Goal: Task Accomplishment & Management: Manage account settings

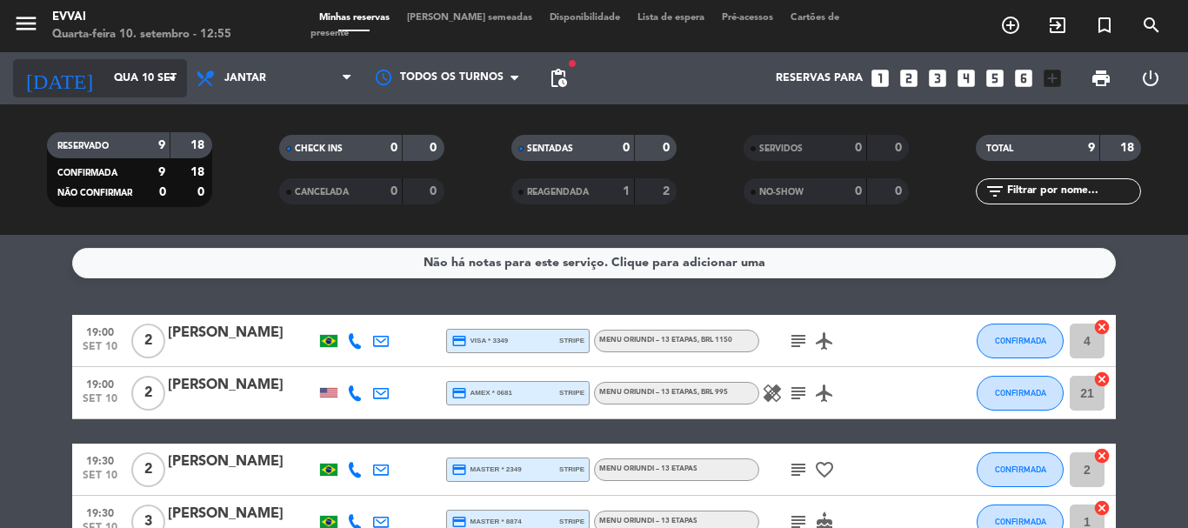
click at [165, 60] on div "[DATE] [DATE] arrow_drop_down" at bounding box center [100, 78] width 174 height 38
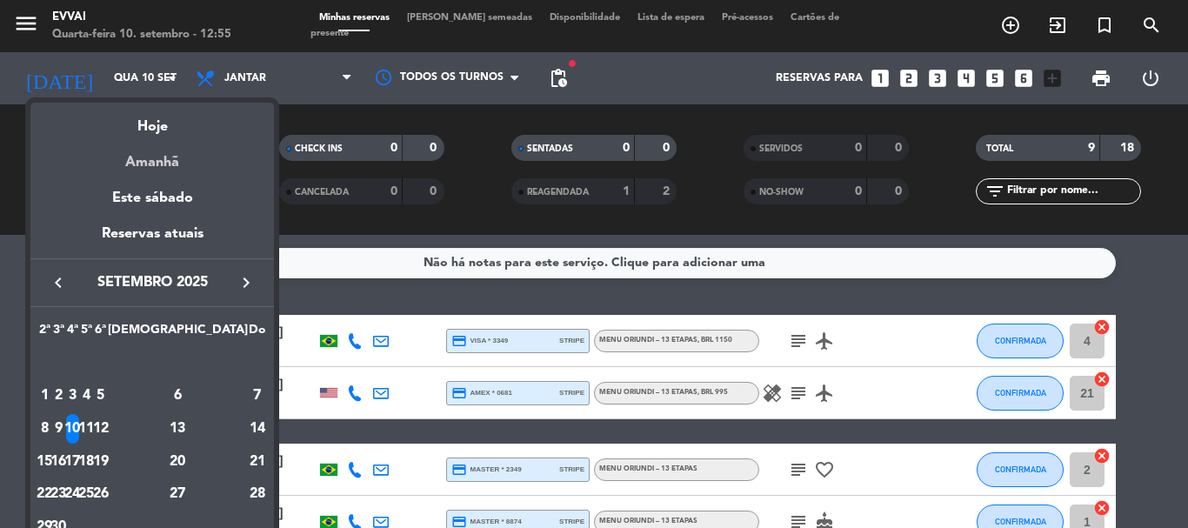
click at [175, 155] on div "Amanhã" at bounding box center [151, 156] width 243 height 36
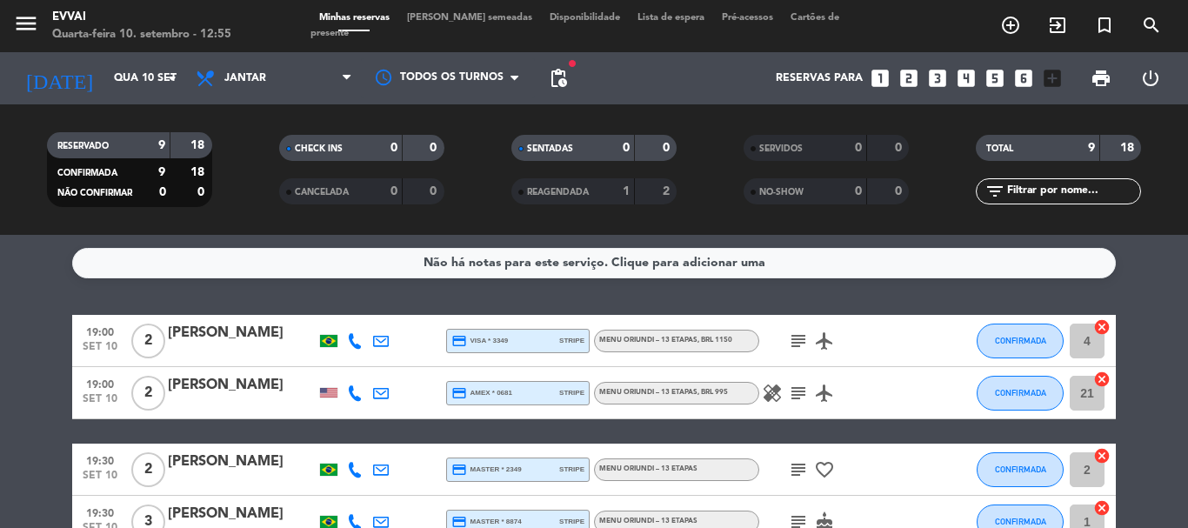
type input "Qui 11 set"
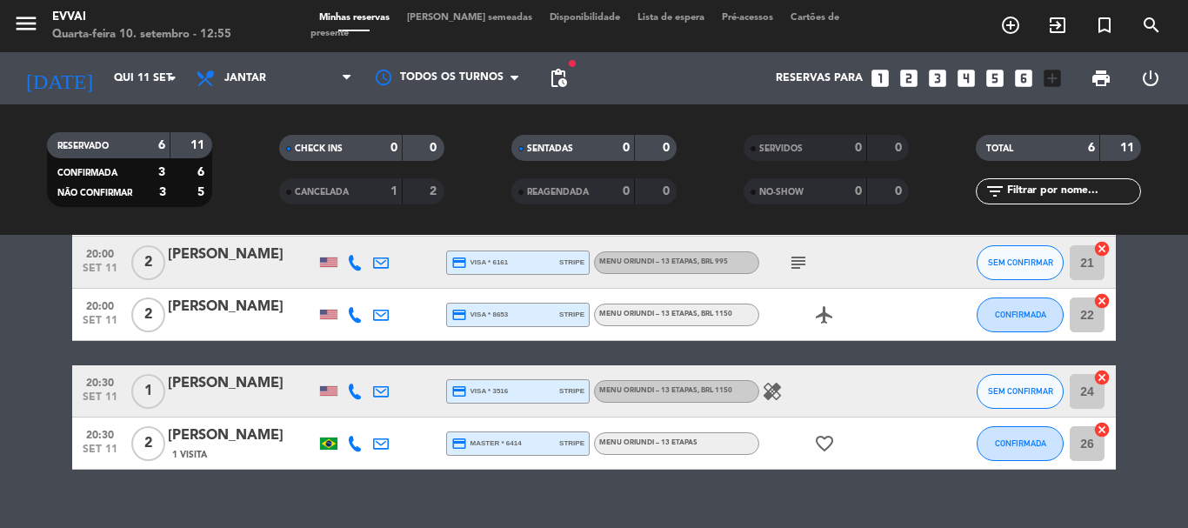
scroll to position [236, 0]
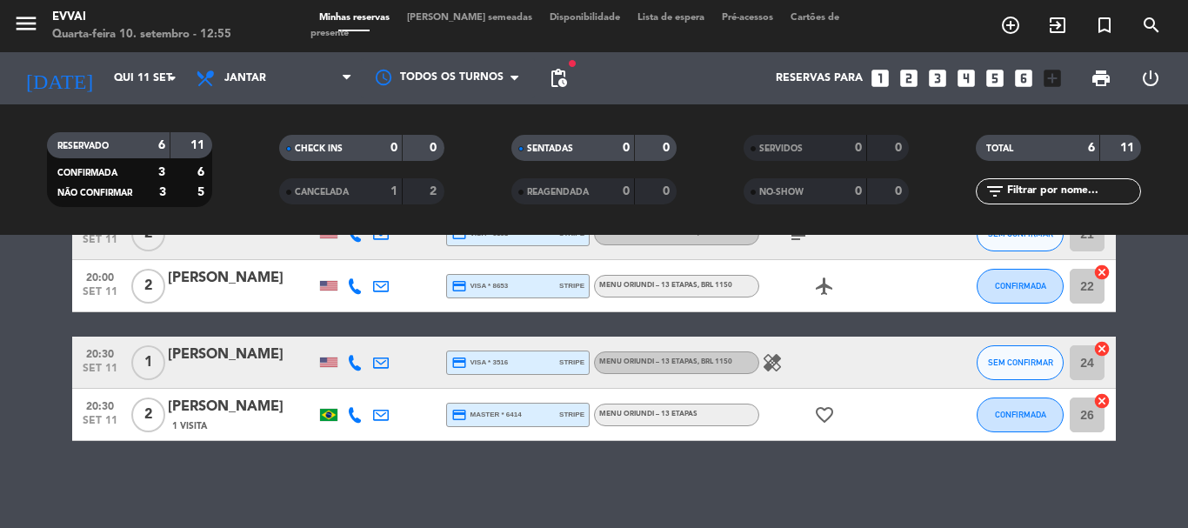
click at [280, 406] on div "[PERSON_NAME]" at bounding box center [242, 407] width 148 height 23
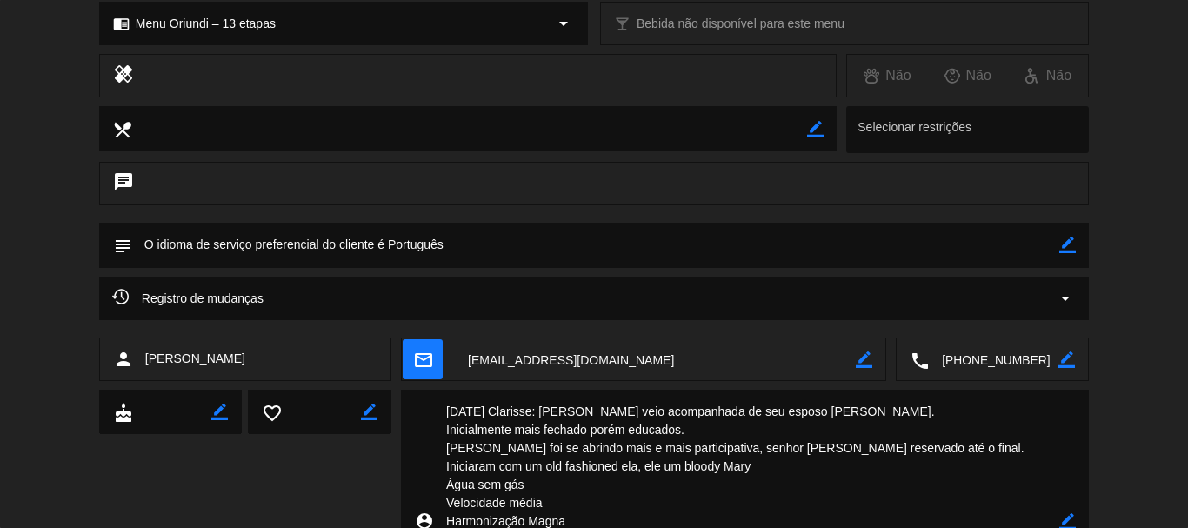
scroll to position [261, 0]
click at [1077, 237] on div "subject border_color" at bounding box center [594, 243] width 990 height 45
click at [1063, 240] on icon "border_color" at bounding box center [1067, 243] width 17 height 17
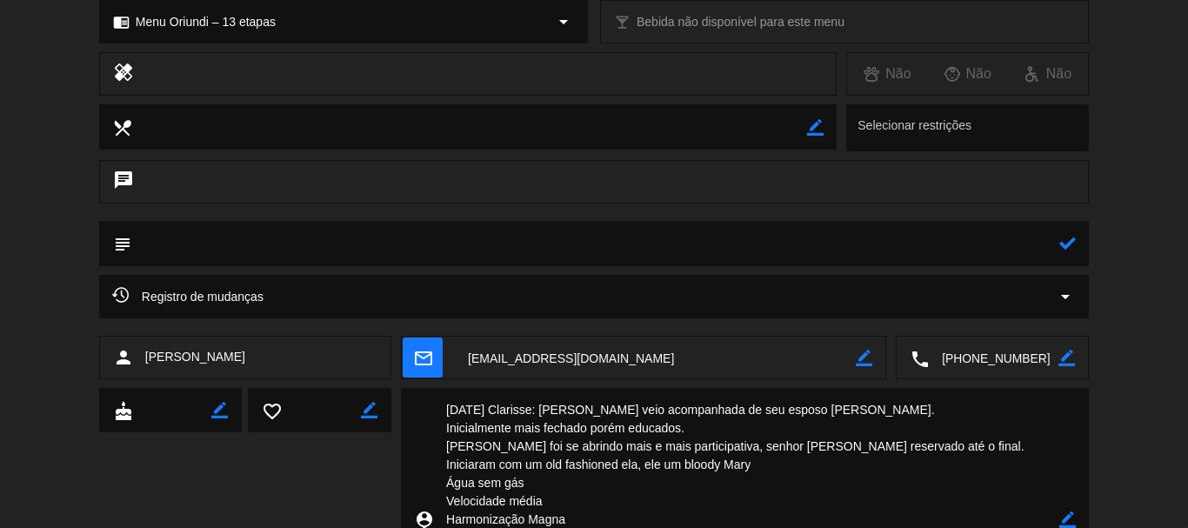
click at [1016, 237] on textarea at bounding box center [595, 243] width 928 height 44
paste textarea "[PERSON_NAME]"
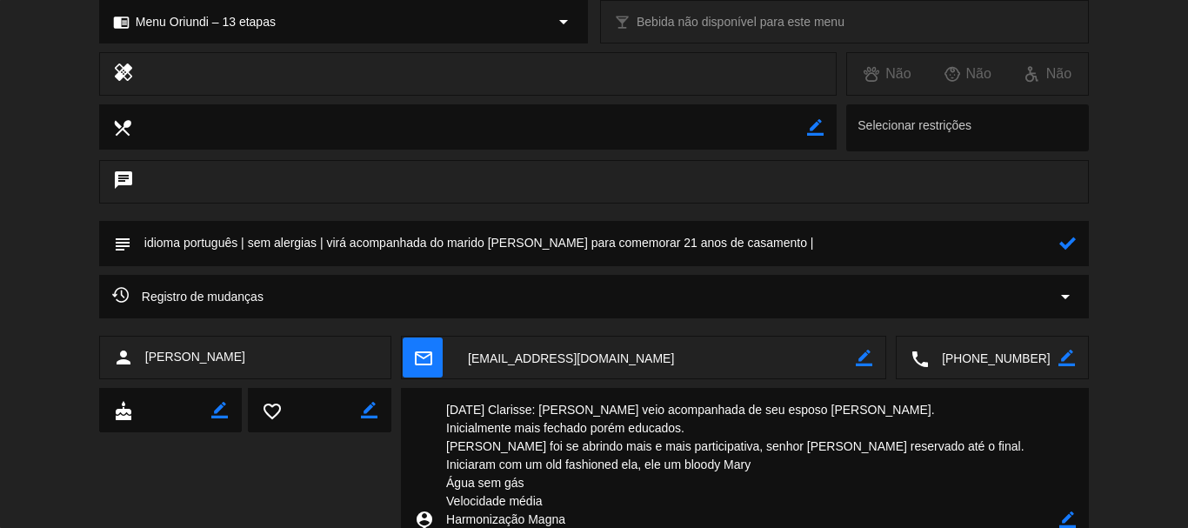
type textarea "idioma português | sem alergias | virá acompanhada do marido [PERSON_NAME] para…"
click at [1075, 243] on icon at bounding box center [1067, 243] width 17 height 17
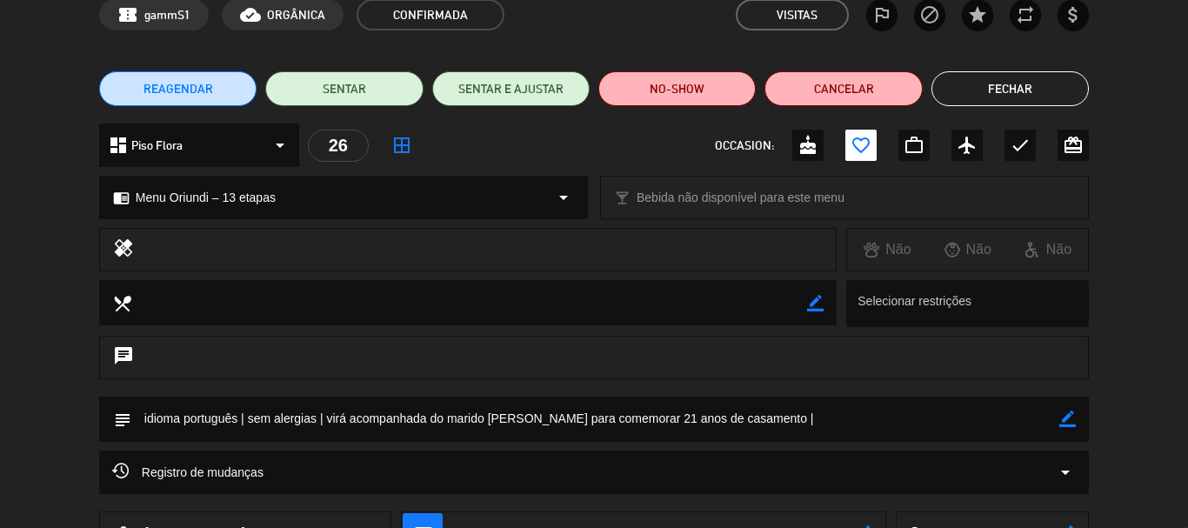
scroll to position [0, 0]
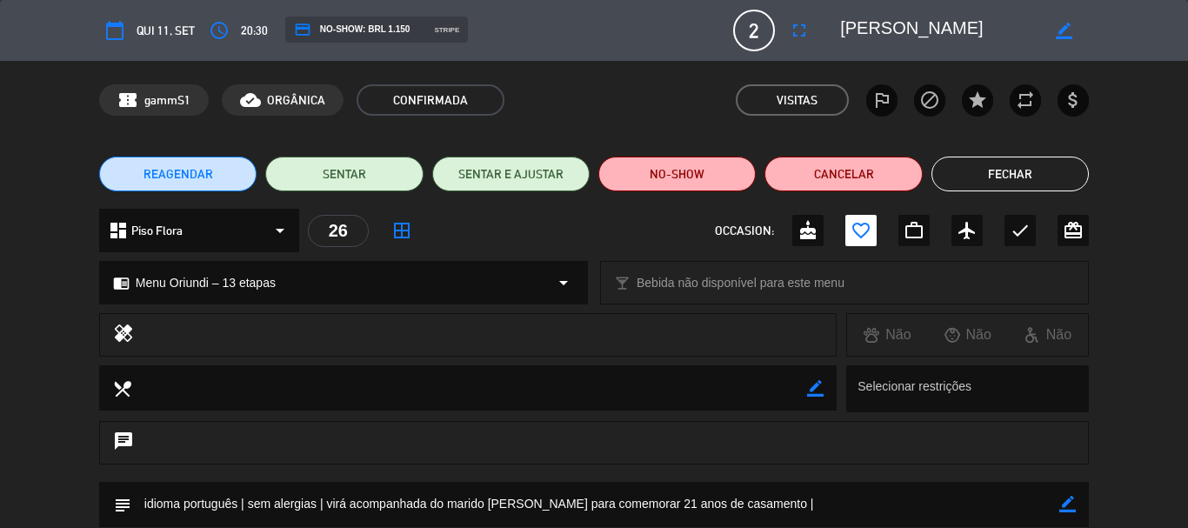
click at [1037, 172] on button "Fechar" at bounding box center [1009, 174] width 157 height 35
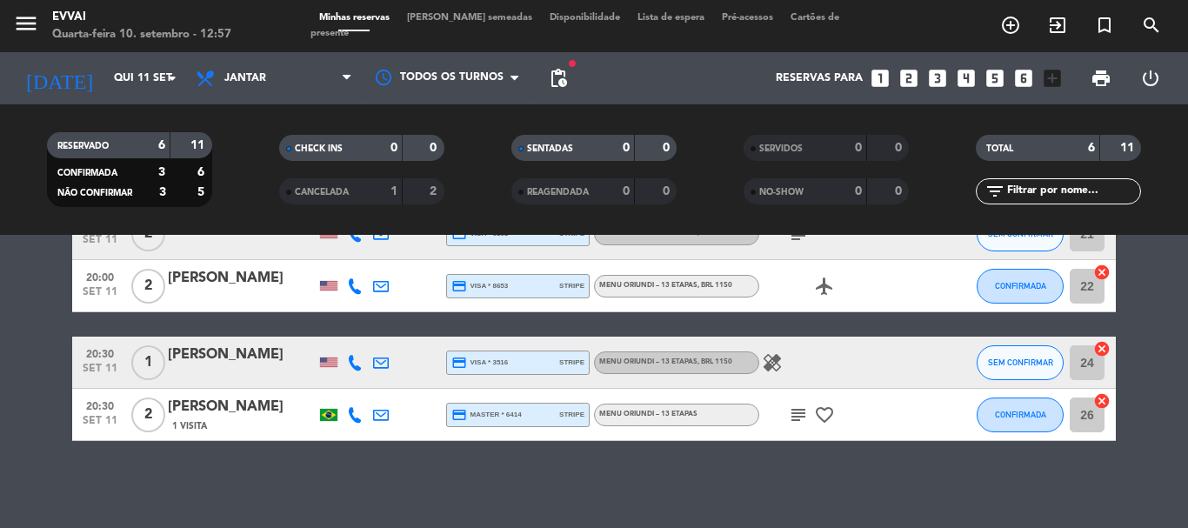
click at [237, 408] on div "[PERSON_NAME]" at bounding box center [242, 407] width 148 height 23
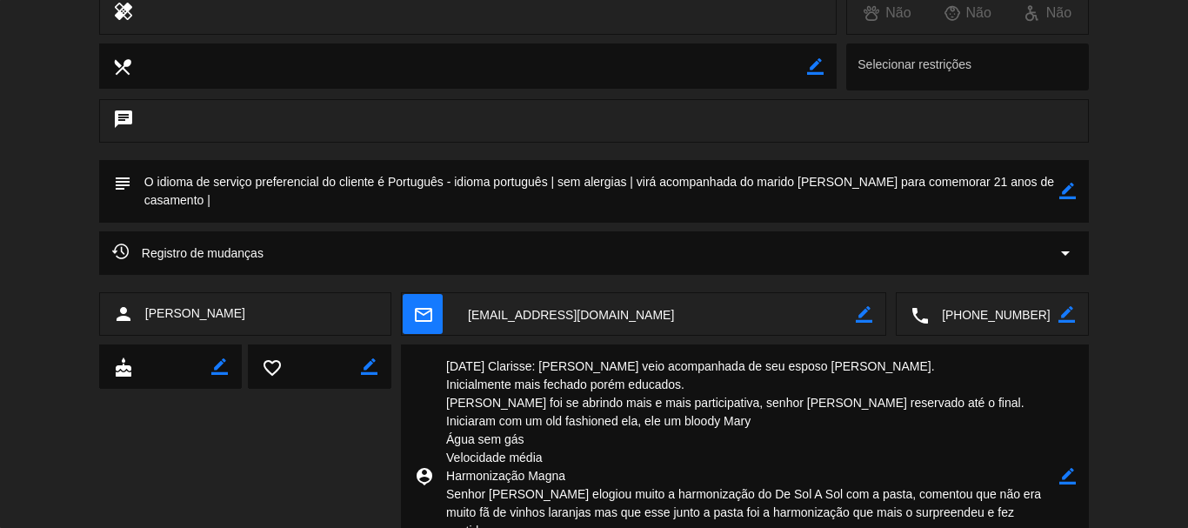
scroll to position [419, 0]
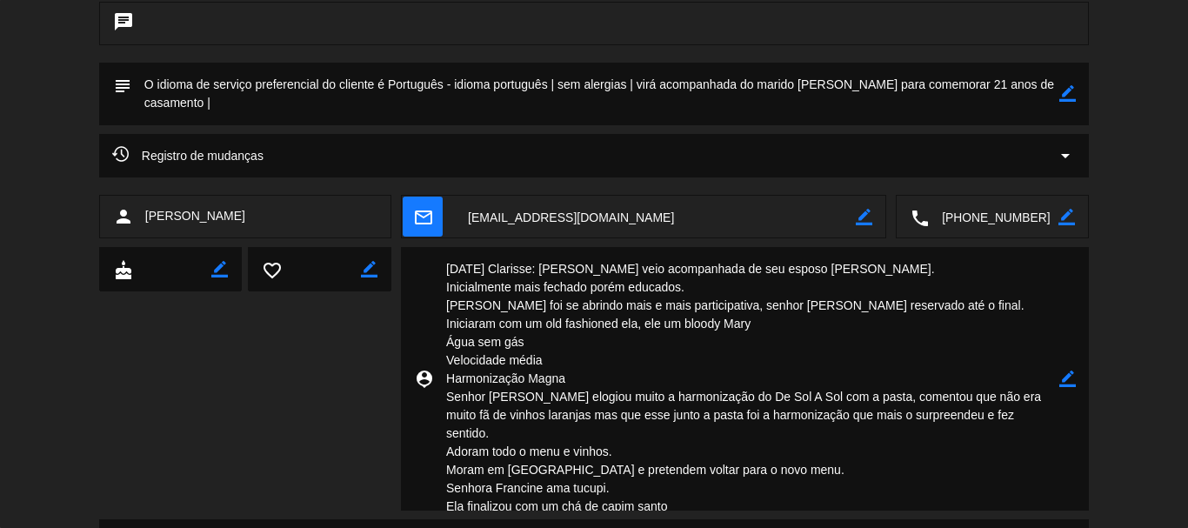
click at [1057, 95] on textarea at bounding box center [595, 94] width 928 height 63
click at [1062, 95] on icon "border_color" at bounding box center [1067, 93] width 17 height 17
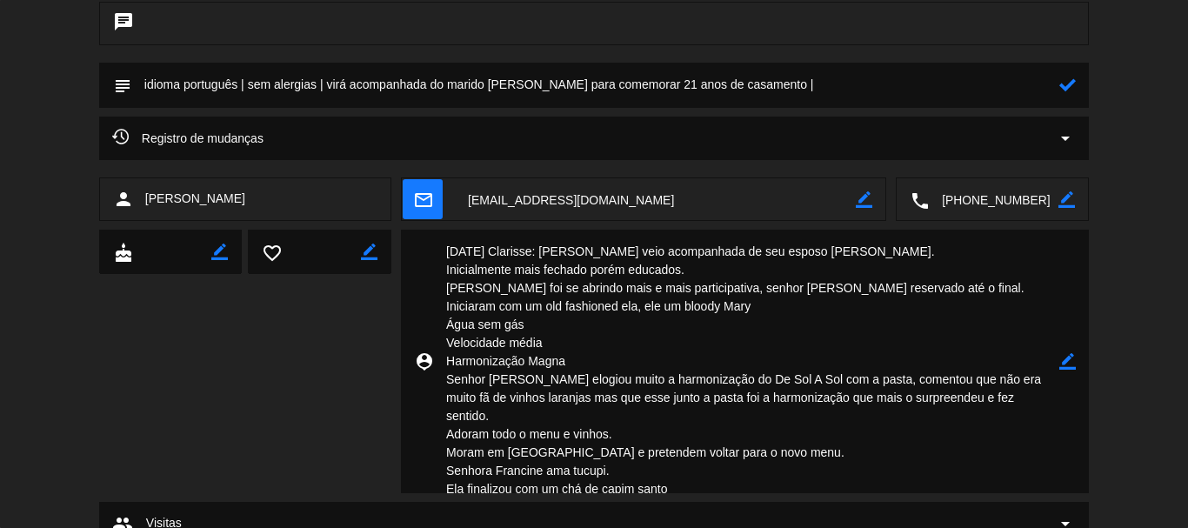
click at [523, 85] on textarea at bounding box center [595, 85] width 928 height 44
type textarea "idioma português | sem alergias | virá acompanhada do marido [PERSON_NAME] para…"
click at [1069, 85] on icon at bounding box center [1067, 85] width 17 height 17
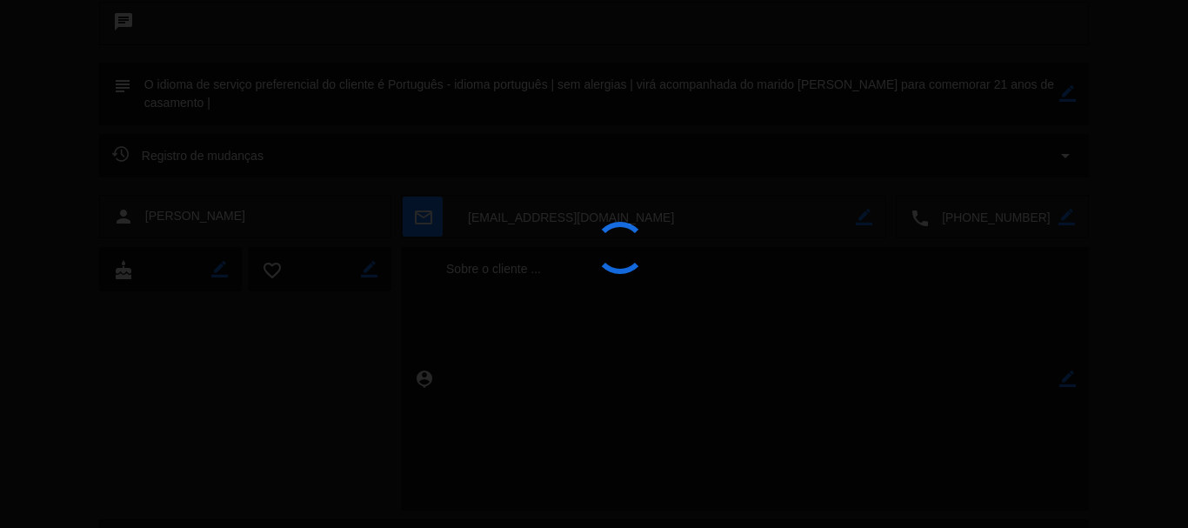
scroll to position [270, 0]
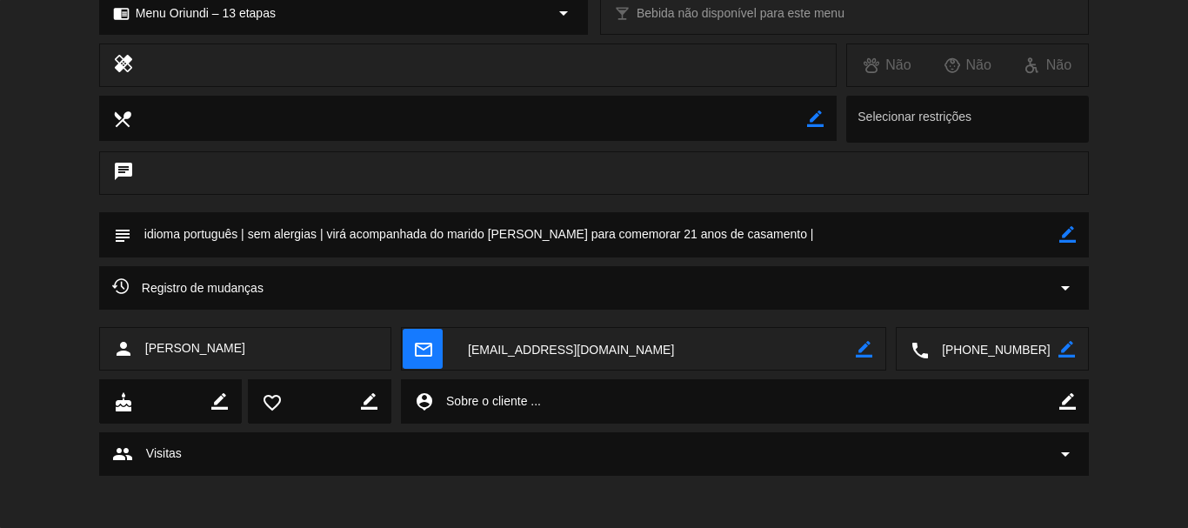
click at [1071, 232] on icon "border_color" at bounding box center [1067, 234] width 17 height 17
click at [917, 227] on textarea at bounding box center [595, 234] width 928 height 44
click at [812, 230] on textarea at bounding box center [595, 234] width 928 height 44
click at [1185, 218] on div "subject" at bounding box center [594, 239] width 1188 height 54
click at [1157, 234] on div "subject" at bounding box center [594, 239] width 1188 height 54
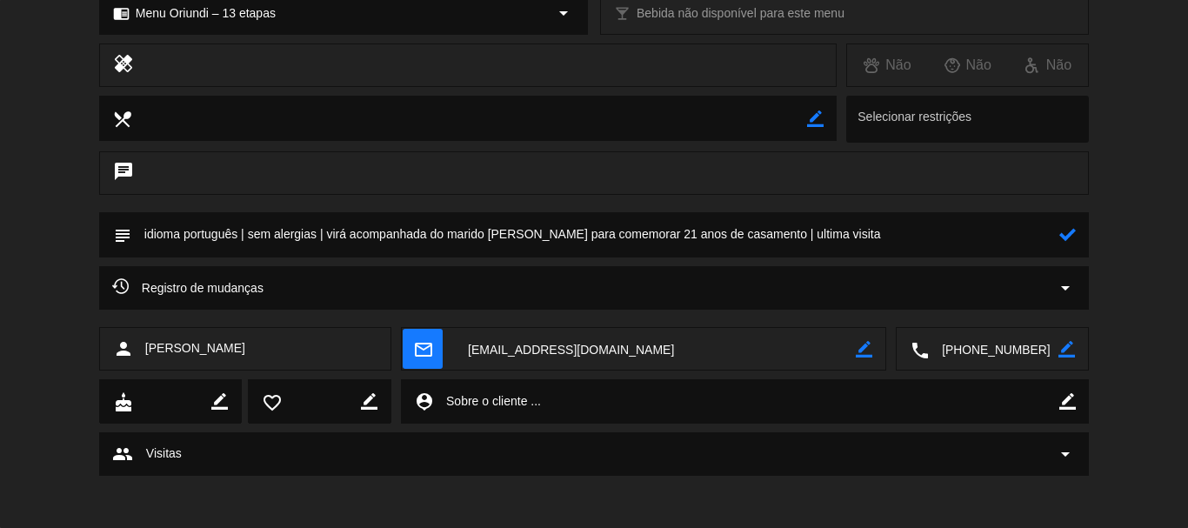
click at [1076, 240] on div "subject" at bounding box center [594, 234] width 990 height 45
click at [1069, 239] on icon at bounding box center [1067, 234] width 17 height 17
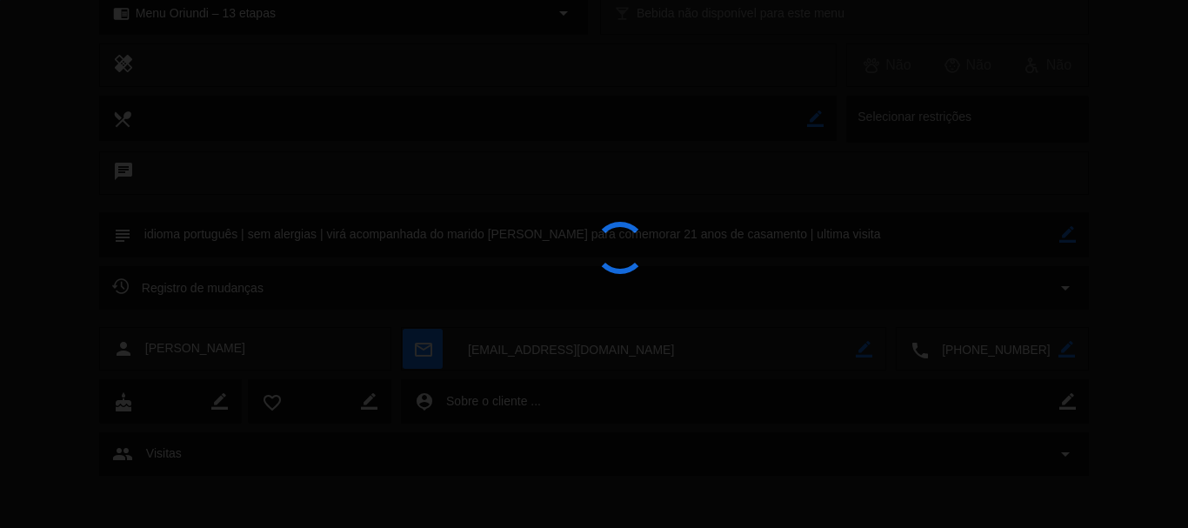
type textarea "idioma português | sem alergias | virá acompanhada do marido [PERSON_NAME] para…"
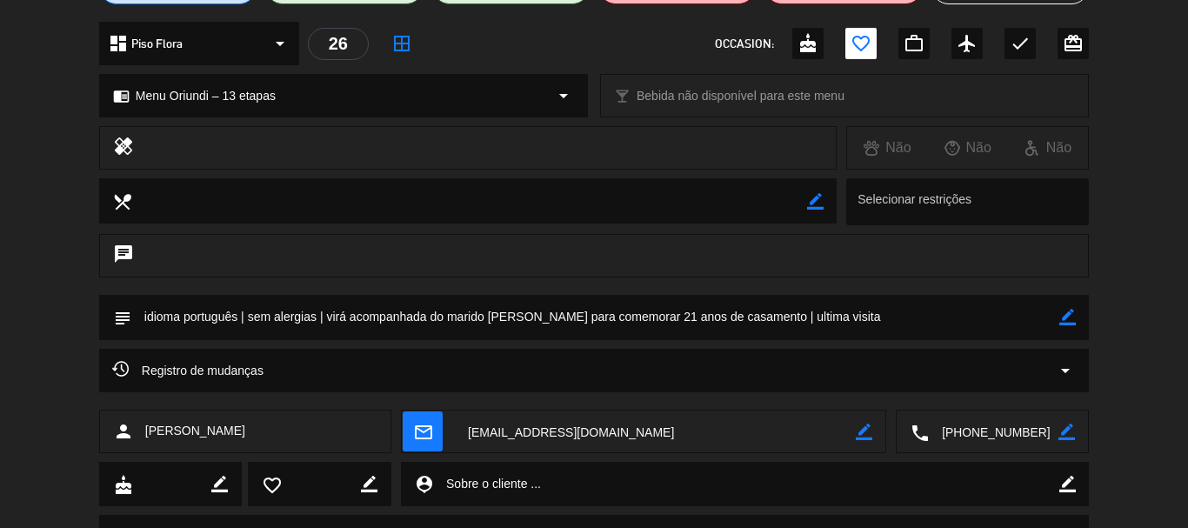
scroll to position [9, 0]
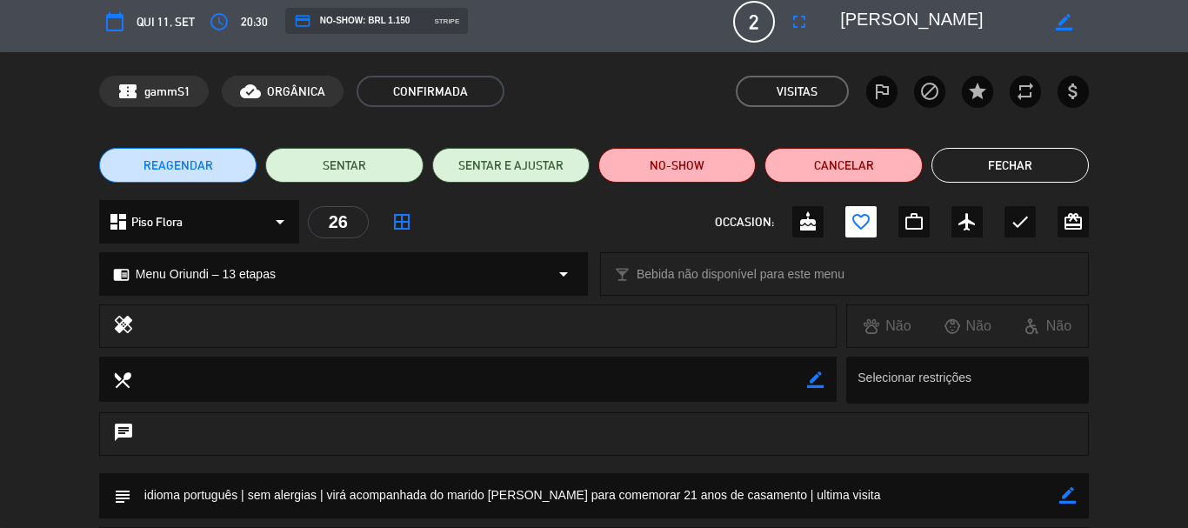
click at [1017, 153] on button "Fechar" at bounding box center [1009, 165] width 157 height 35
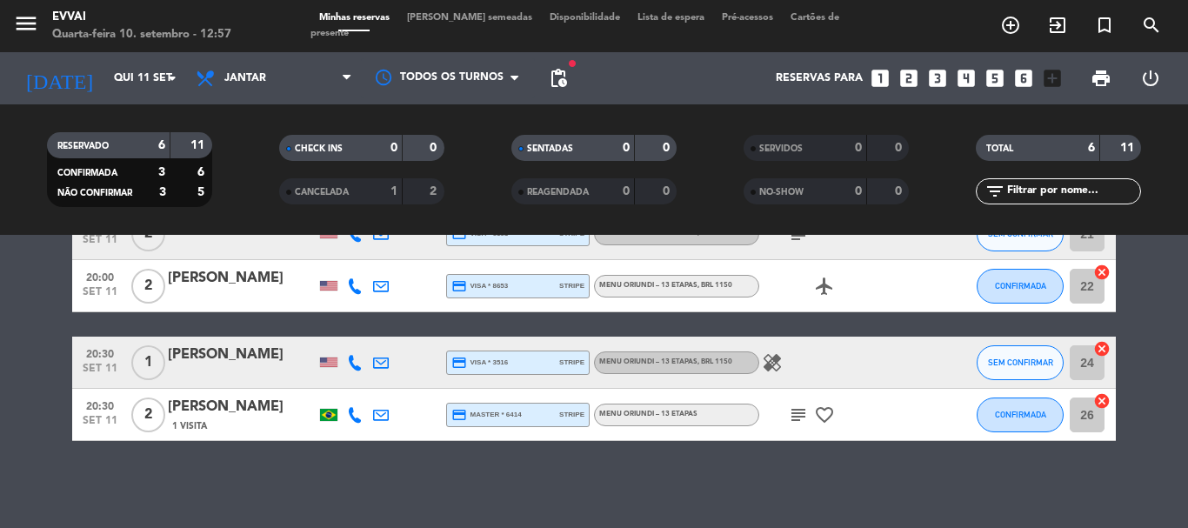
click at [273, 411] on div "[PERSON_NAME]" at bounding box center [242, 407] width 148 height 23
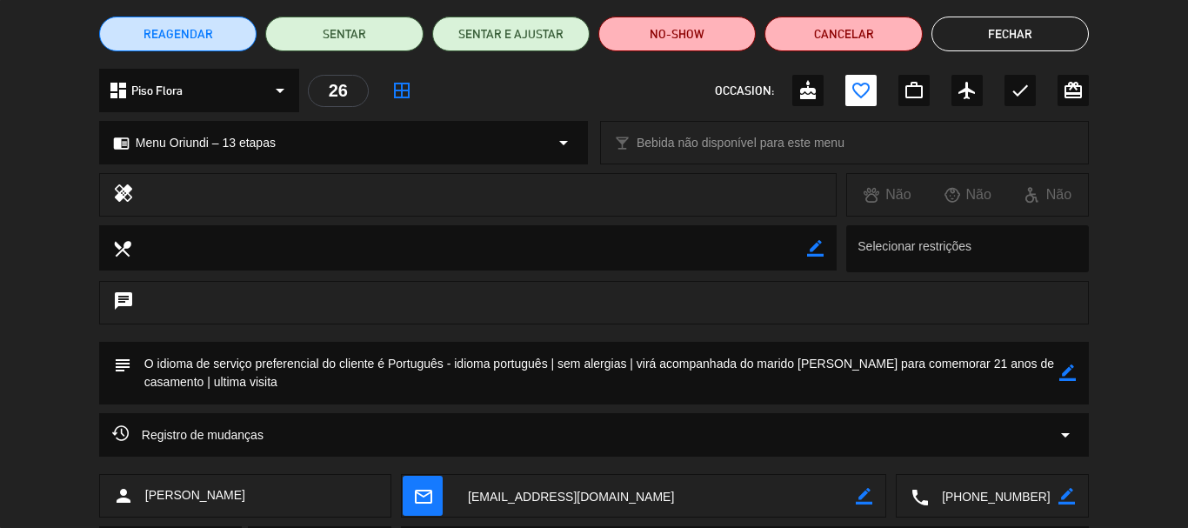
scroll to position [435, 0]
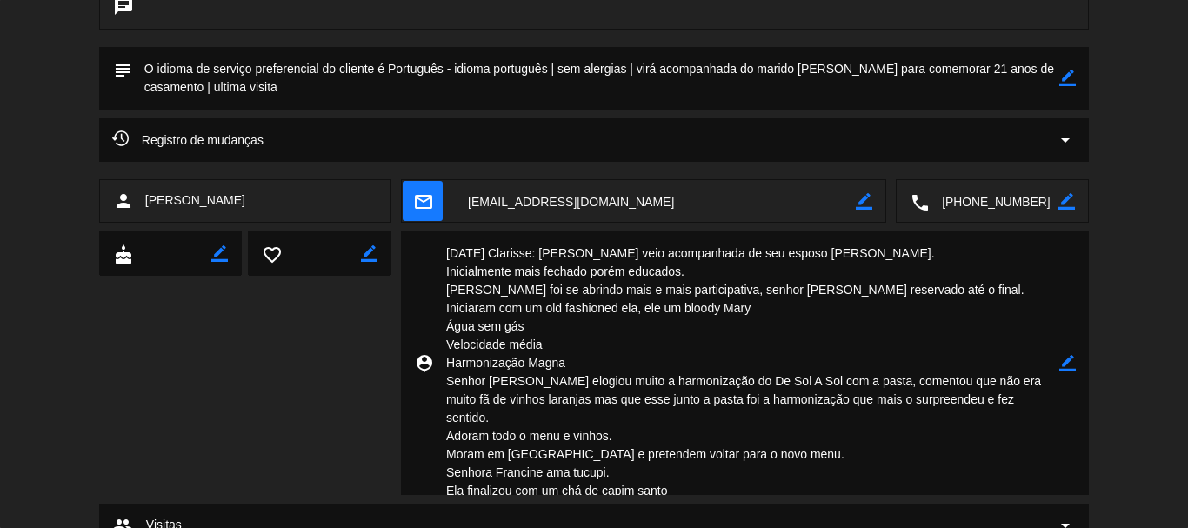
drag, startPoint x: 683, startPoint y: 473, endPoint x: 448, endPoint y: 255, distance: 321.2
click at [448, 255] on textarea at bounding box center [746, 362] width 626 height 263
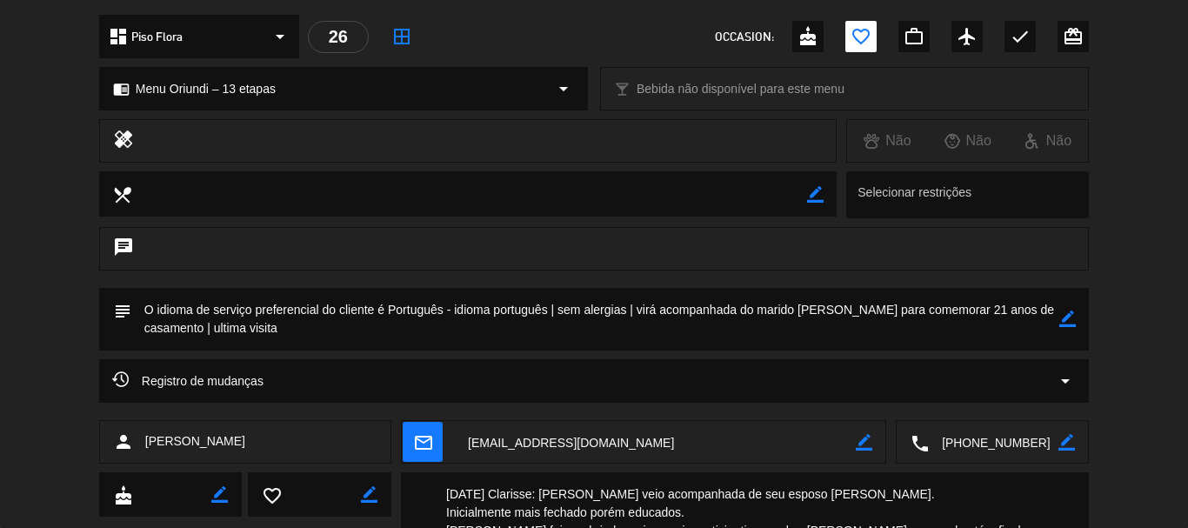
scroll to position [261, 0]
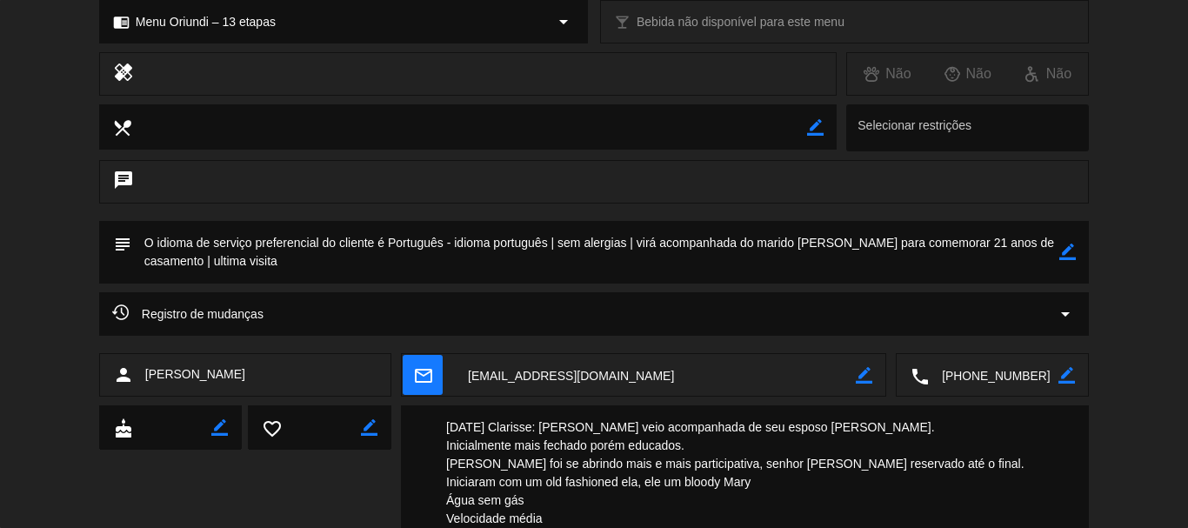
click at [1068, 250] on icon "border_color" at bounding box center [1067, 251] width 17 height 17
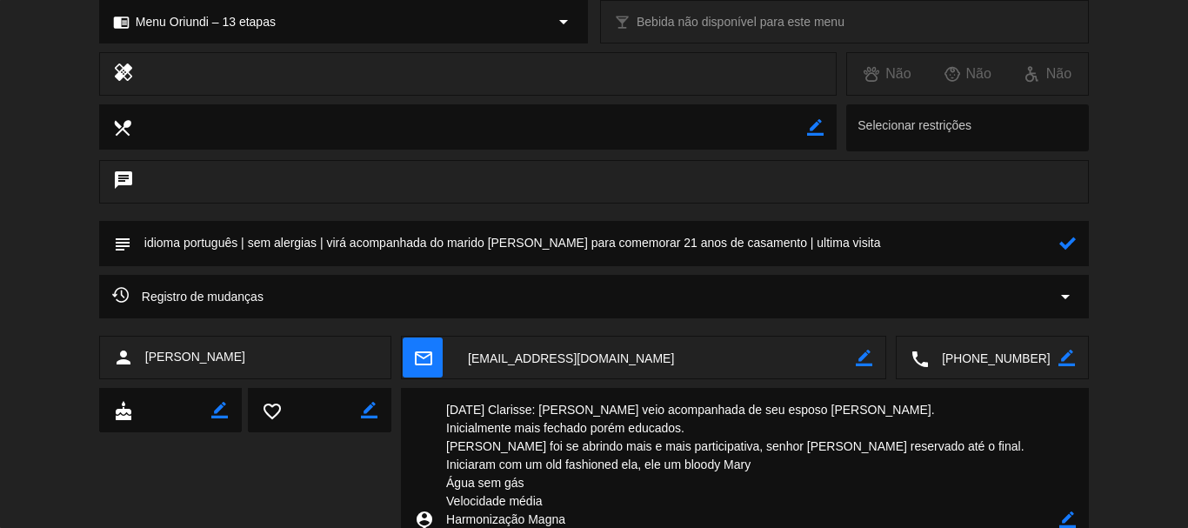
click at [943, 252] on textarea at bounding box center [595, 243] width 928 height 44
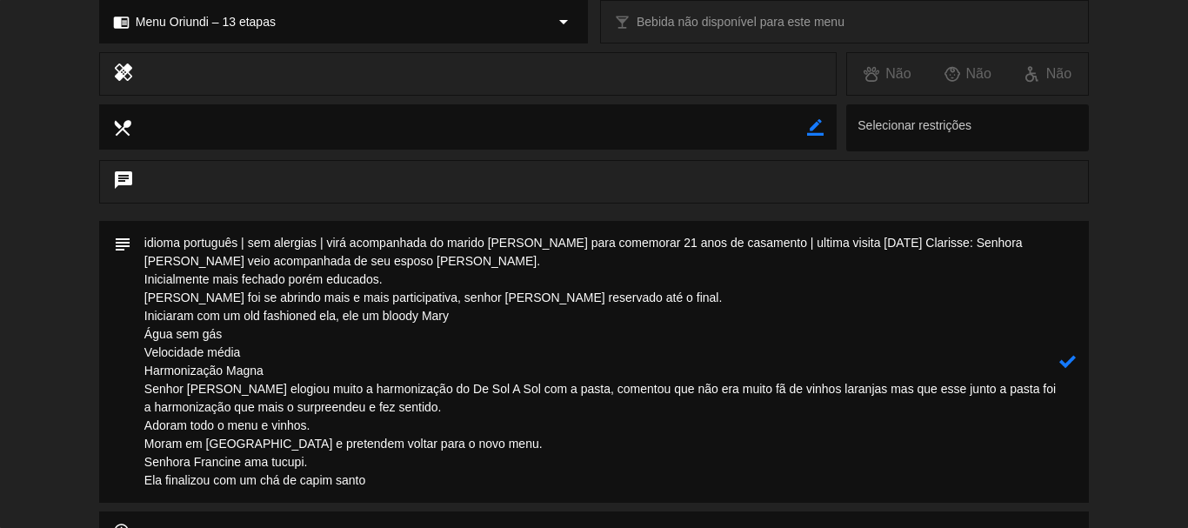
click at [314, 254] on textarea at bounding box center [595, 362] width 928 height 282
click at [144, 281] on textarea at bounding box center [595, 362] width 928 height 282
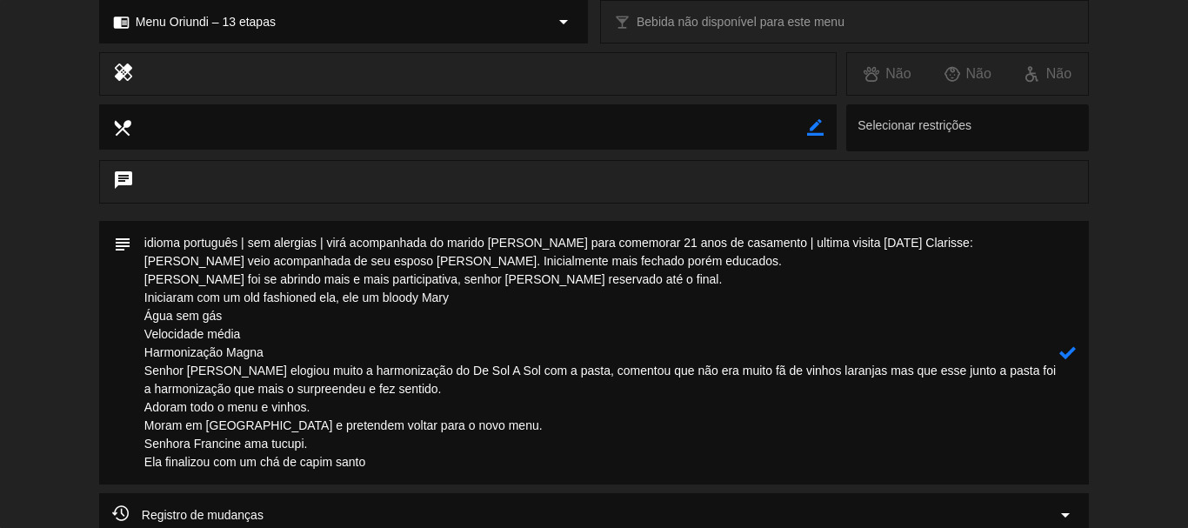
click at [144, 278] on textarea at bounding box center [595, 352] width 928 height 263
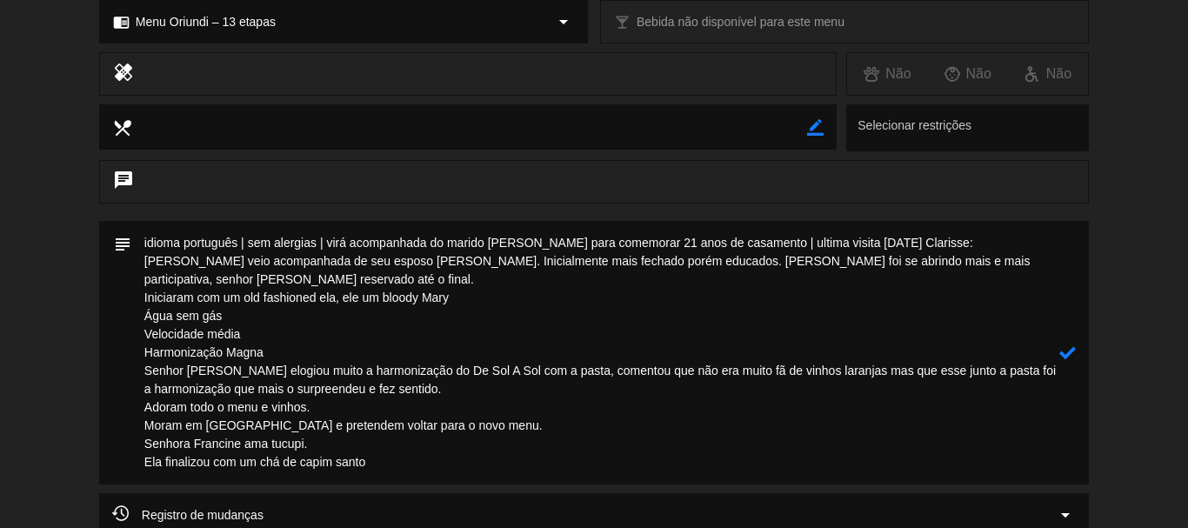
click at [958, 263] on textarea at bounding box center [595, 352] width 928 height 263
click at [145, 294] on textarea at bounding box center [595, 352] width 928 height 263
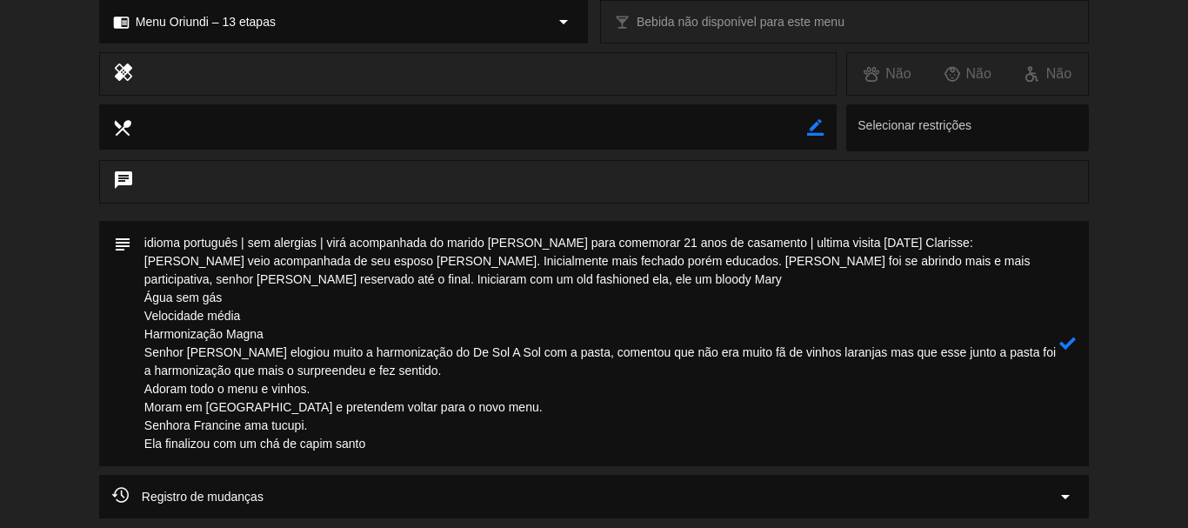
click at [144, 294] on textarea at bounding box center [595, 343] width 928 height 245
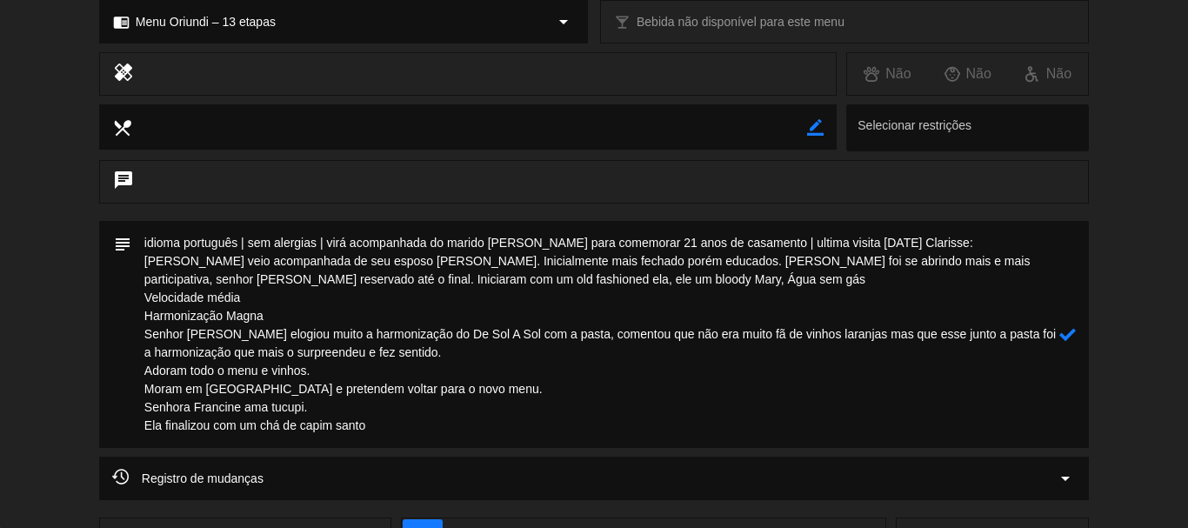
click at [149, 290] on textarea at bounding box center [595, 334] width 928 height 227
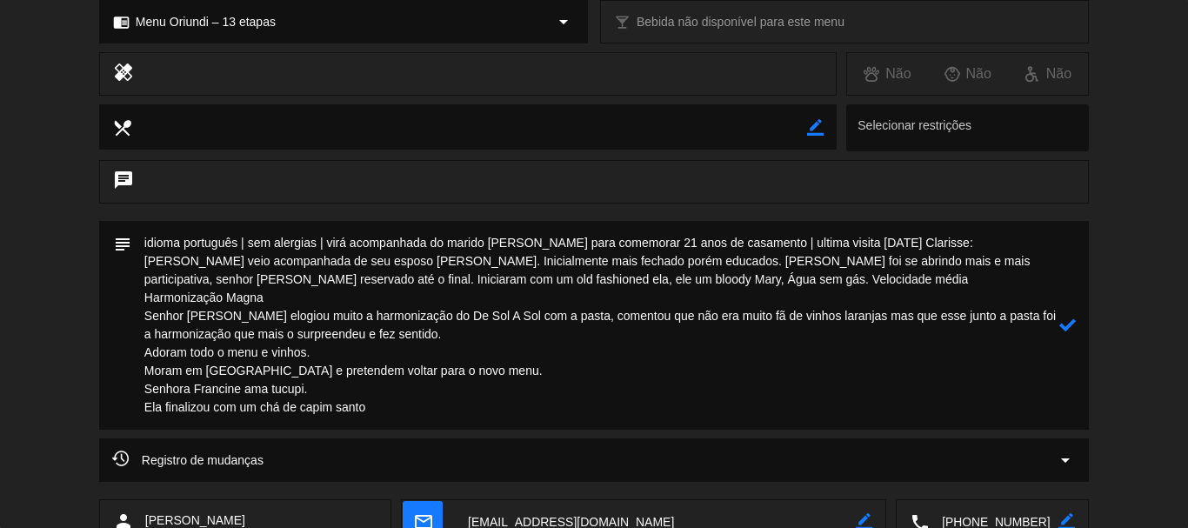
click at [151, 297] on textarea at bounding box center [595, 325] width 928 height 209
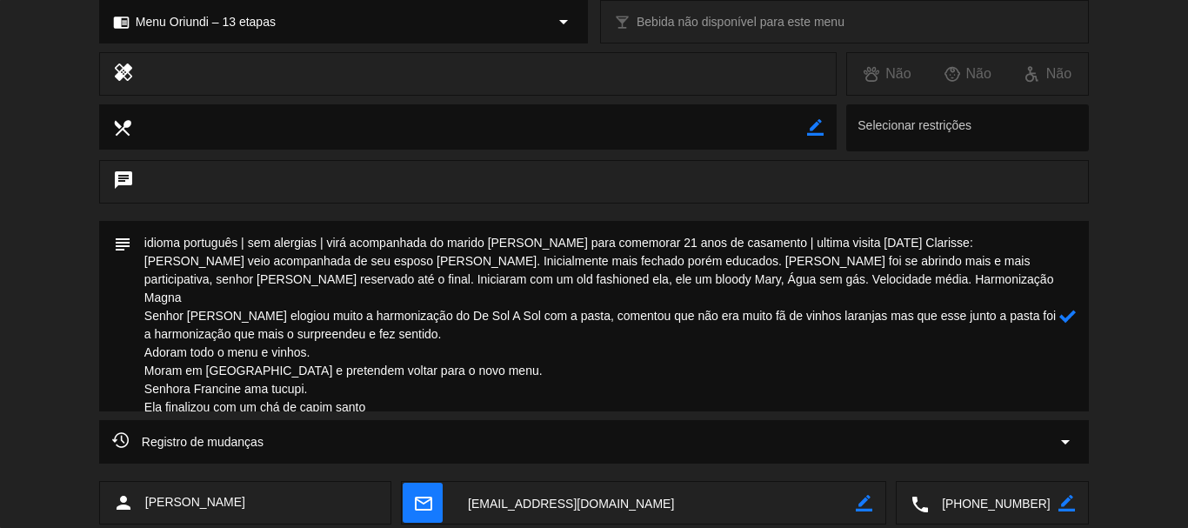
click at [143, 295] on textarea at bounding box center [595, 316] width 928 height 190
click at [194, 294] on textarea at bounding box center [595, 316] width 928 height 190
click at [145, 305] on textarea at bounding box center [595, 316] width 928 height 190
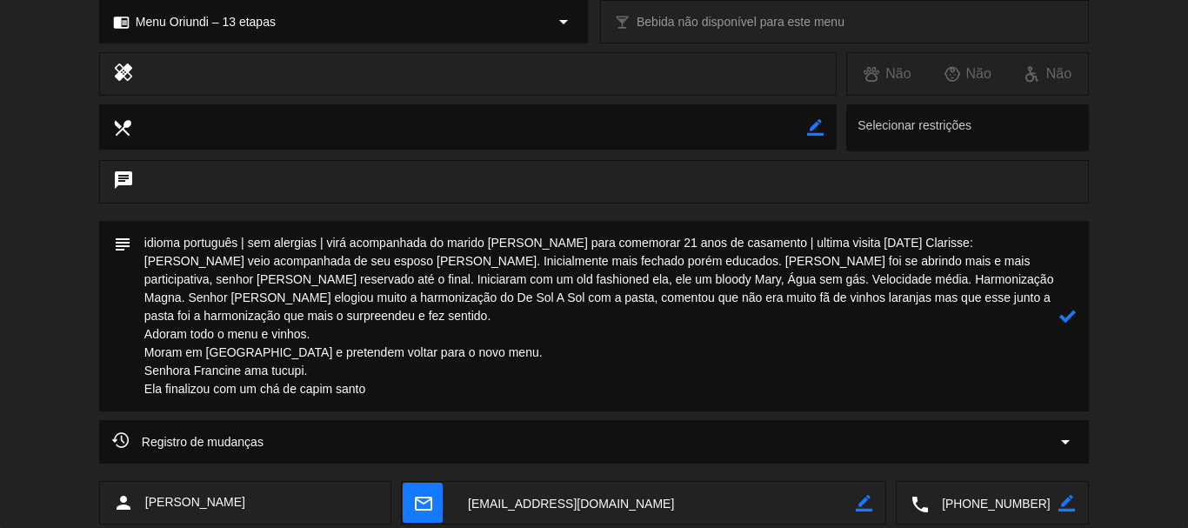
click at [147, 330] on textarea at bounding box center [595, 316] width 928 height 190
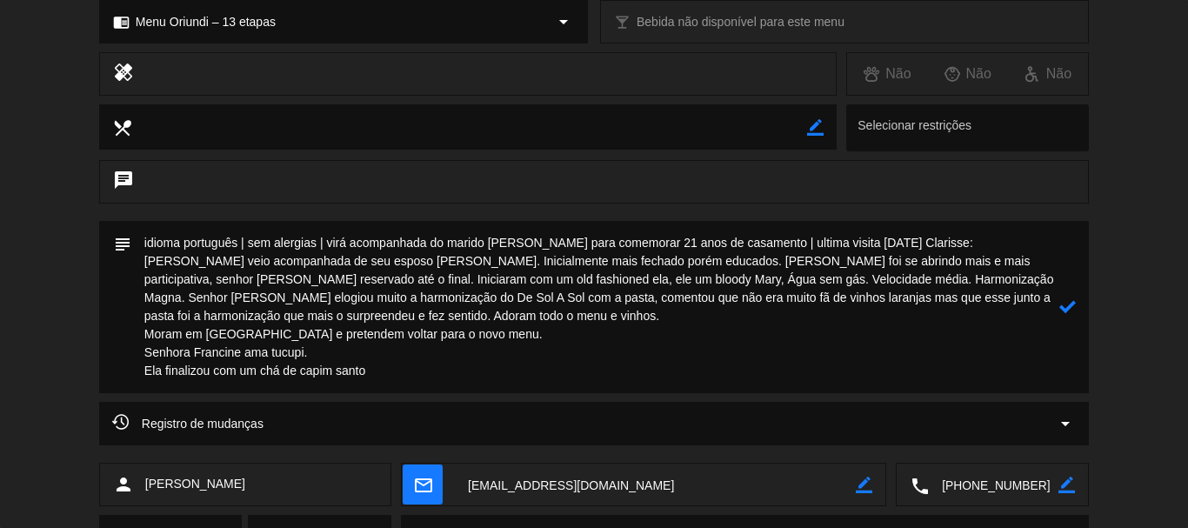
click at [148, 325] on textarea at bounding box center [595, 307] width 928 height 172
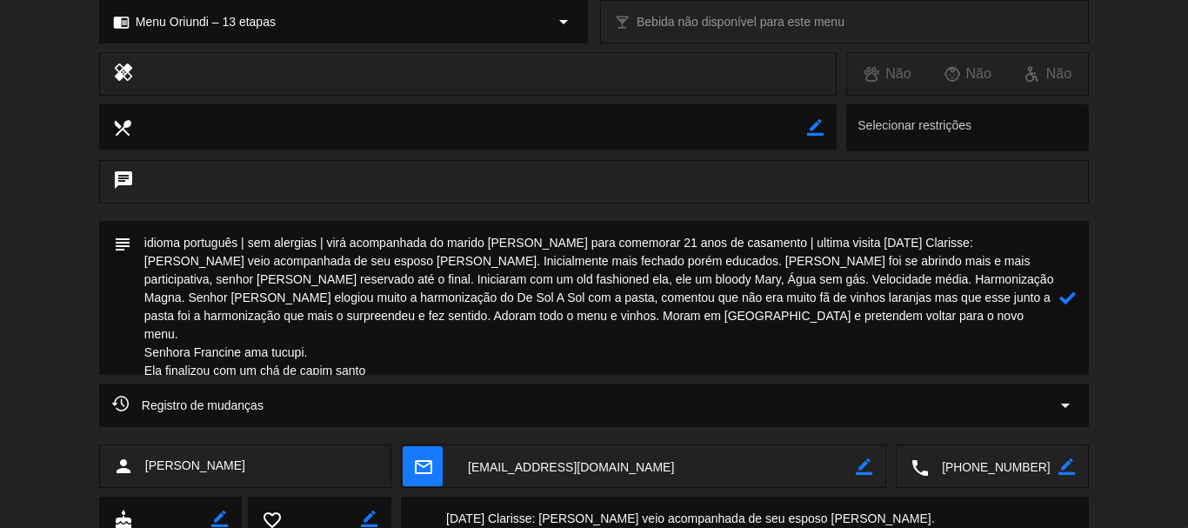
click at [141, 337] on textarea at bounding box center [595, 298] width 928 height 154
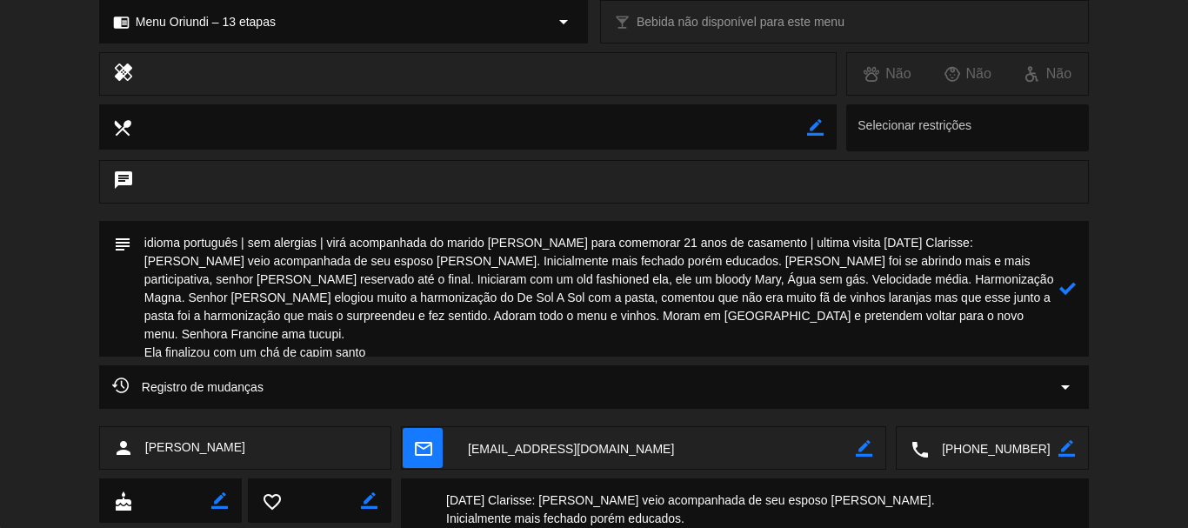
click at [143, 328] on textarea at bounding box center [595, 289] width 928 height 136
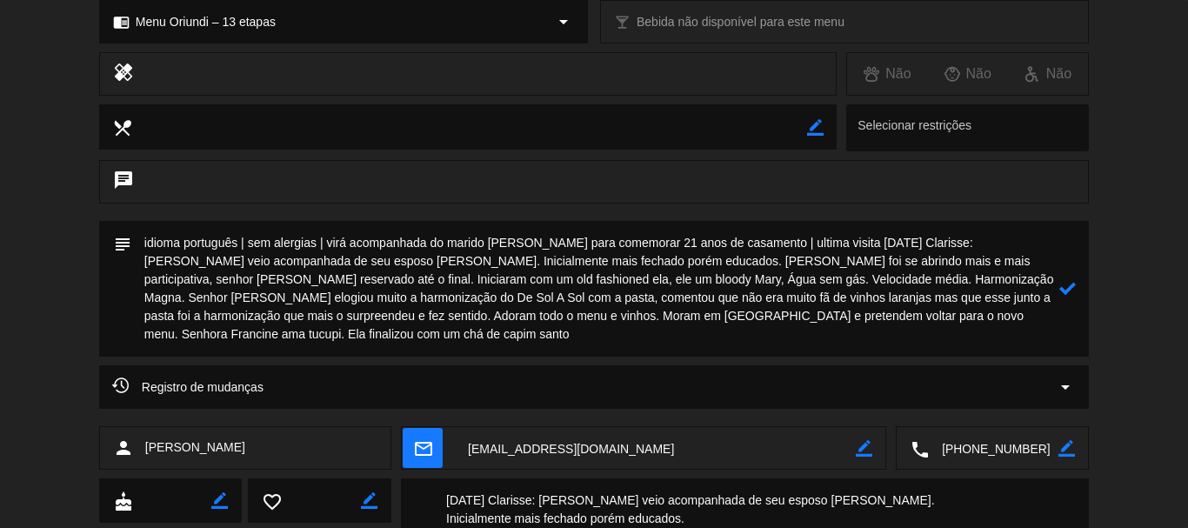
type textarea "idioma português | sem alergias | virá acompanhada do marido [PERSON_NAME] para…"
click at [1070, 287] on icon at bounding box center [1067, 288] width 17 height 17
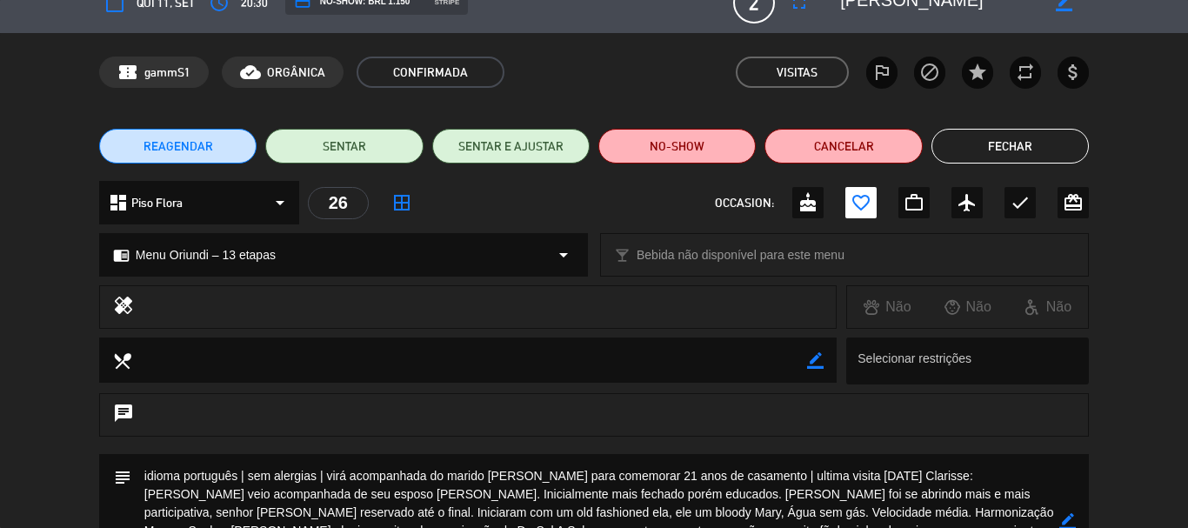
scroll to position [0, 0]
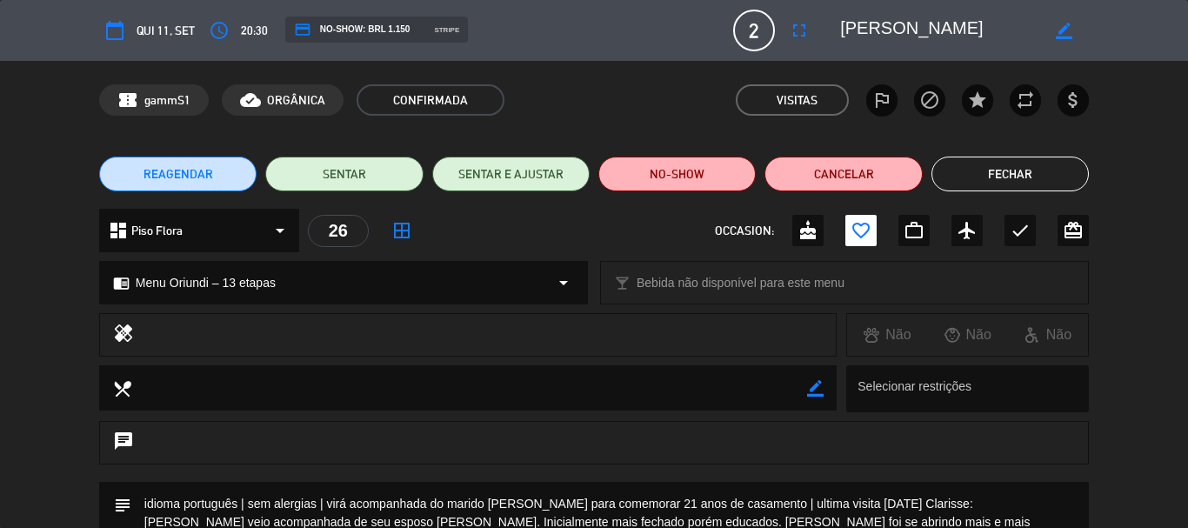
click at [987, 175] on button "Fechar" at bounding box center [1009, 174] width 157 height 35
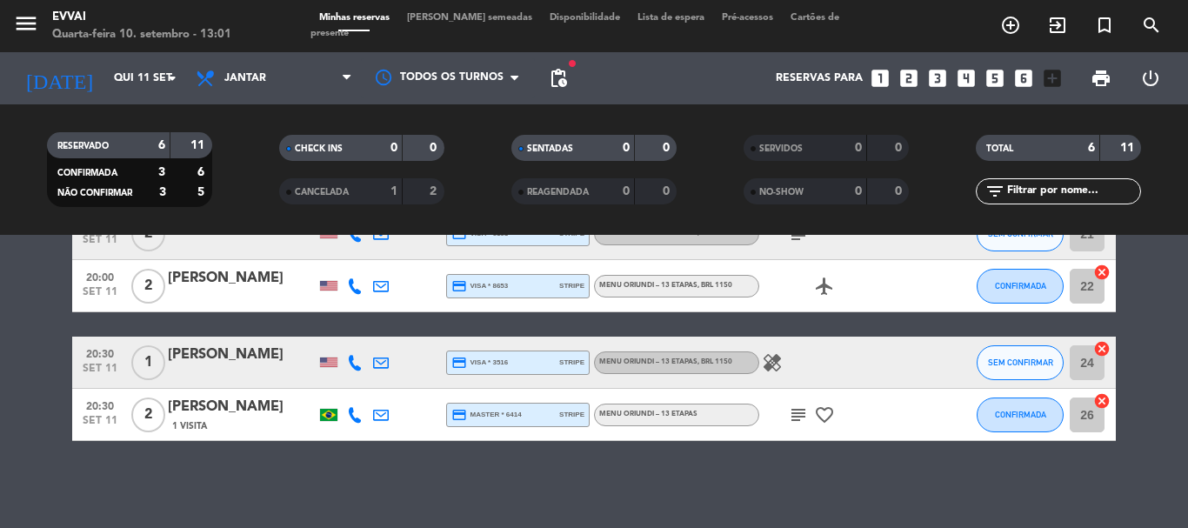
click at [215, 283] on div "[PERSON_NAME]" at bounding box center [242, 278] width 148 height 23
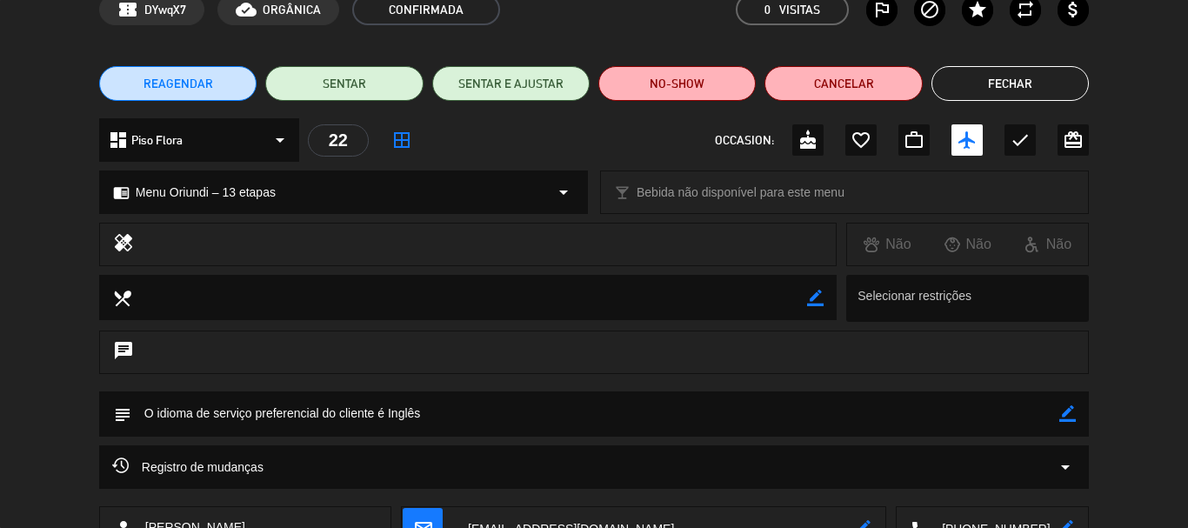
scroll to position [174, 0]
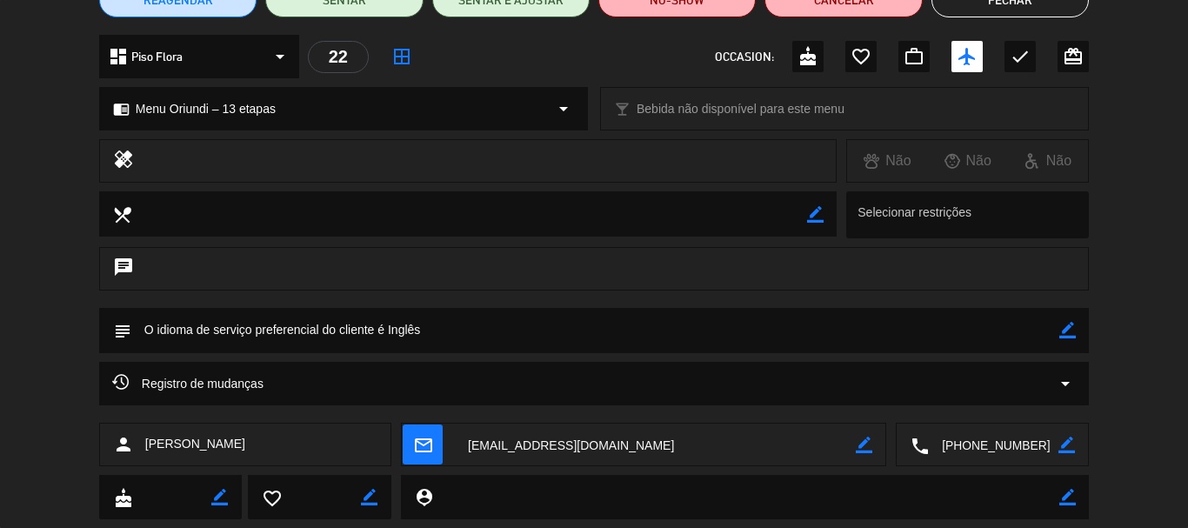
click at [1069, 336] on icon "border_color" at bounding box center [1067, 330] width 17 height 17
click at [1018, 333] on textarea at bounding box center [595, 330] width 928 height 44
click at [297, 318] on textarea at bounding box center [595, 330] width 928 height 44
paste textarea "ovina"
paste textarea "Lorraine"
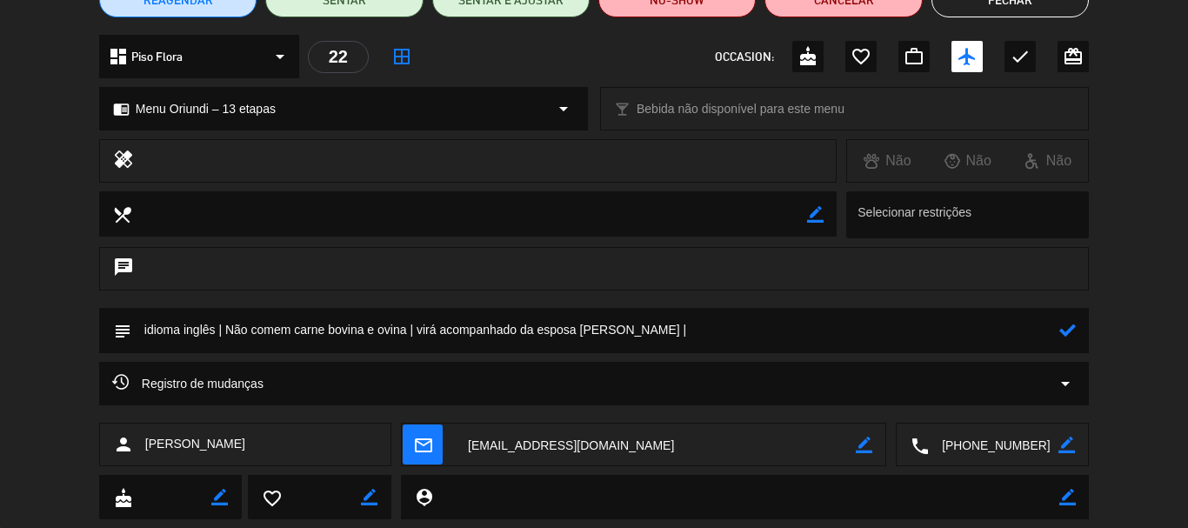
type textarea "idioma inglês | Não comem carne bovina e ovina | virá acompanhado da esposa [PE…"
click at [1063, 333] on icon at bounding box center [1067, 330] width 17 height 17
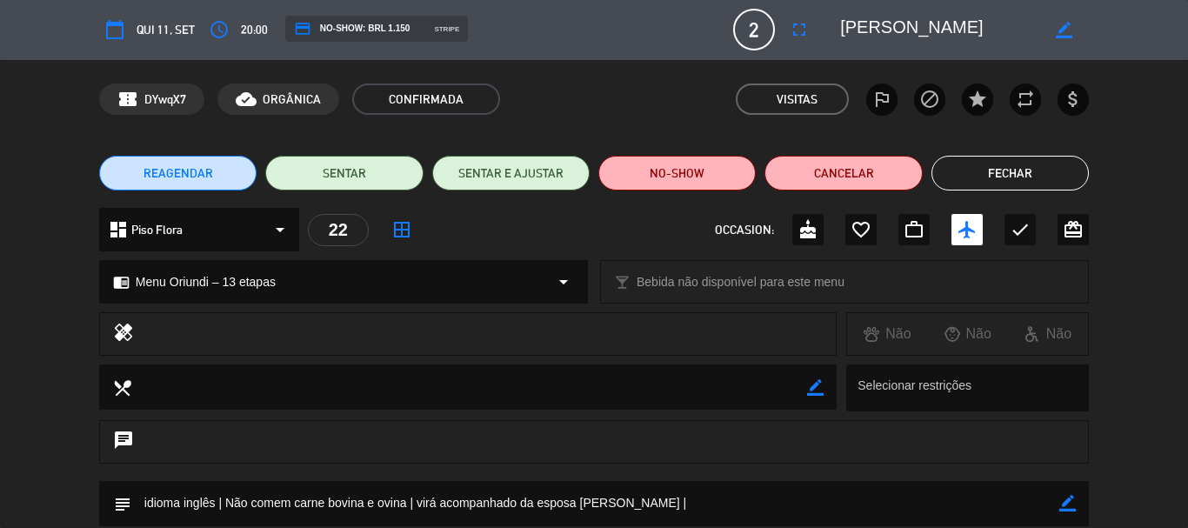
scroll to position [0, 0]
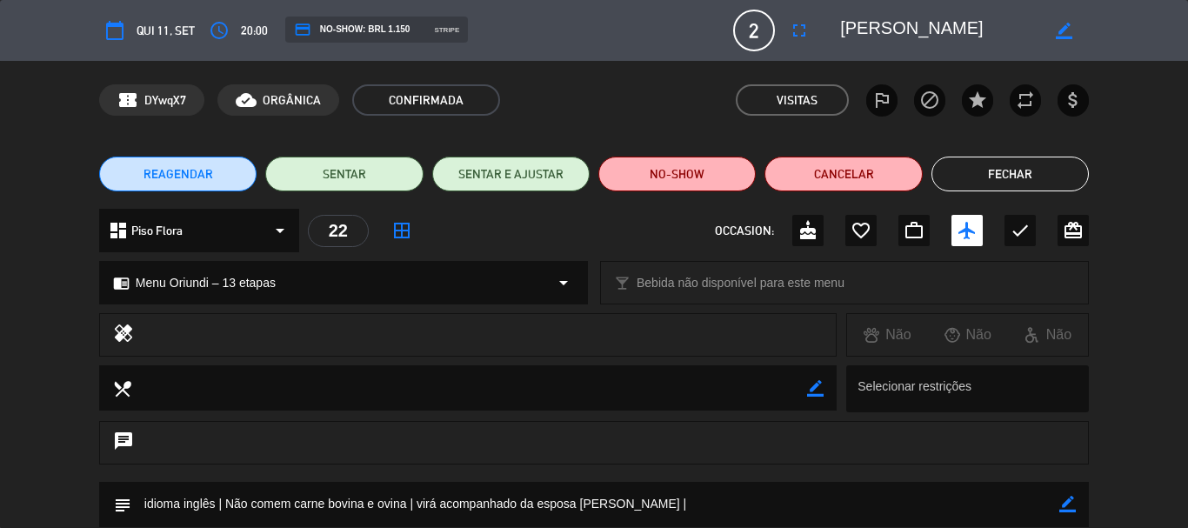
click at [940, 23] on textarea at bounding box center [939, 30] width 199 height 31
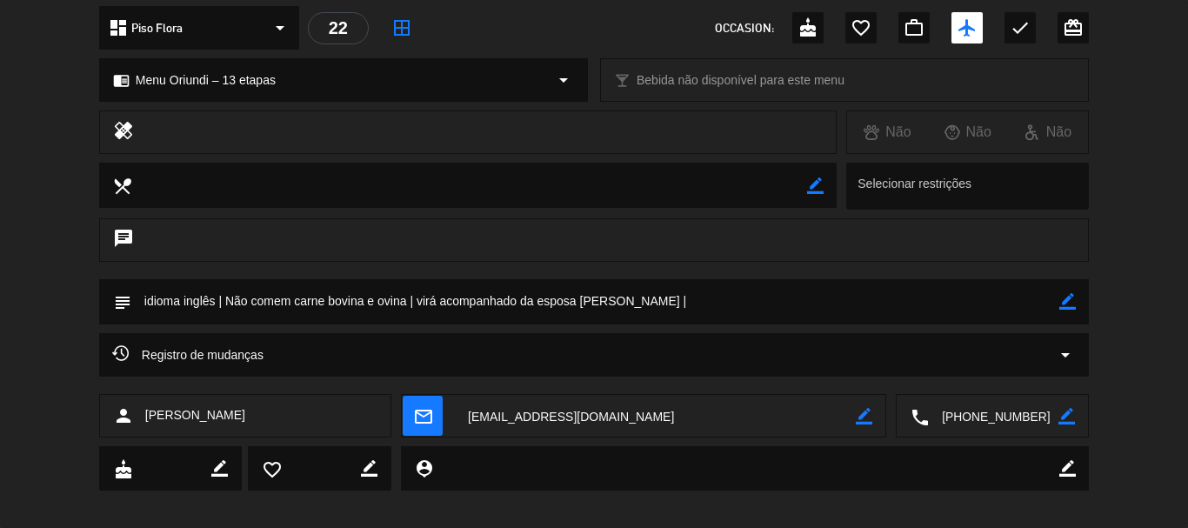
scroll to position [217, 0]
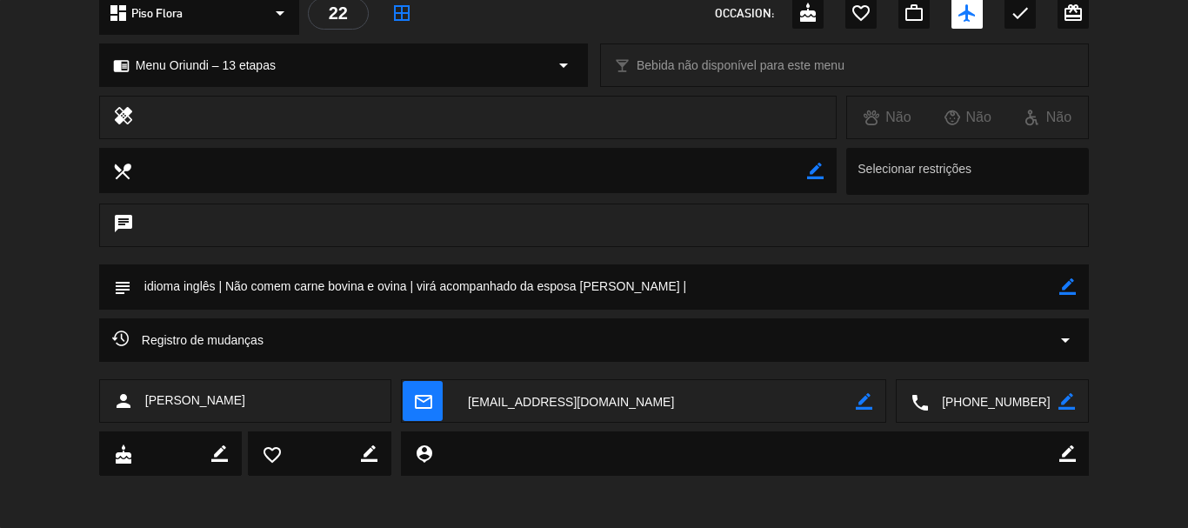
click at [699, 280] on textarea at bounding box center [595, 286] width 928 height 44
click at [1077, 290] on div "subject border_color" at bounding box center [594, 286] width 990 height 45
click at [1056, 287] on textarea at bounding box center [595, 286] width 928 height 44
drag, startPoint x: 990, startPoint y: 290, endPoint x: 1040, endPoint y: 293, distance: 49.7
click at [990, 290] on textarea at bounding box center [595, 286] width 928 height 44
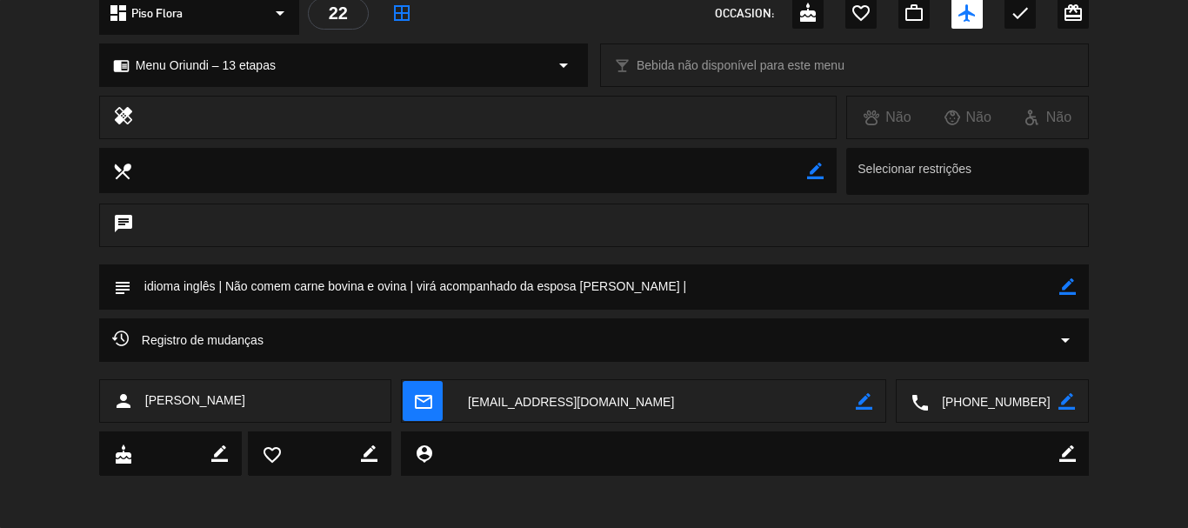
click at [1074, 285] on icon "border_color" at bounding box center [1067, 286] width 17 height 17
paste textarea "Vice-presidente de Desenvolvimento de Negócios na PBS [US_STATE]"
type textarea "idioma inglês | Não comem carne bovina e ovina | virá acompanhado da esposa [PE…"
click at [1077, 287] on div "subject" at bounding box center [594, 286] width 990 height 45
click at [1064, 289] on icon at bounding box center [1067, 286] width 17 height 17
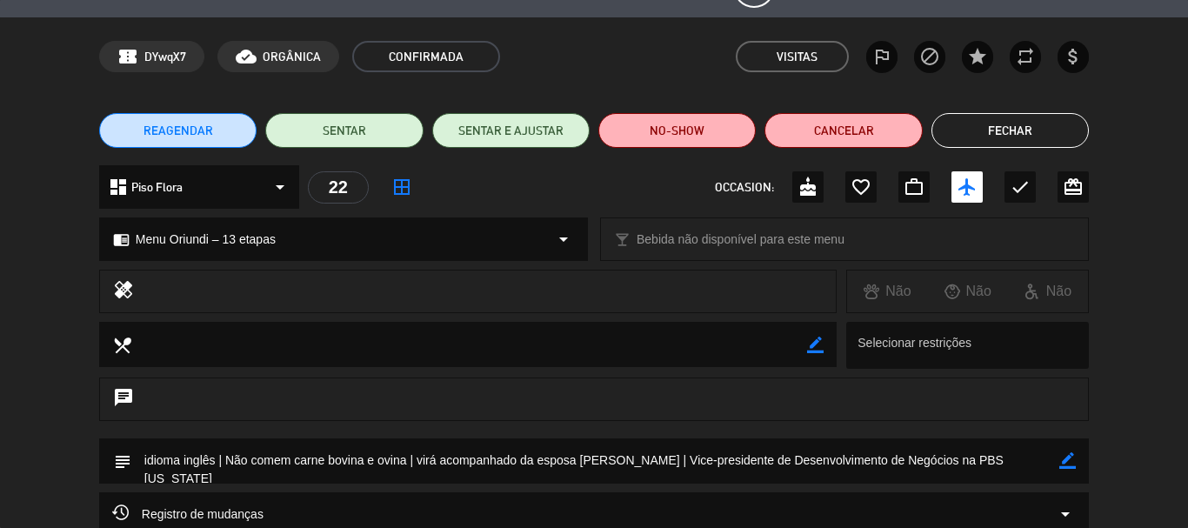
scroll to position [0, 0]
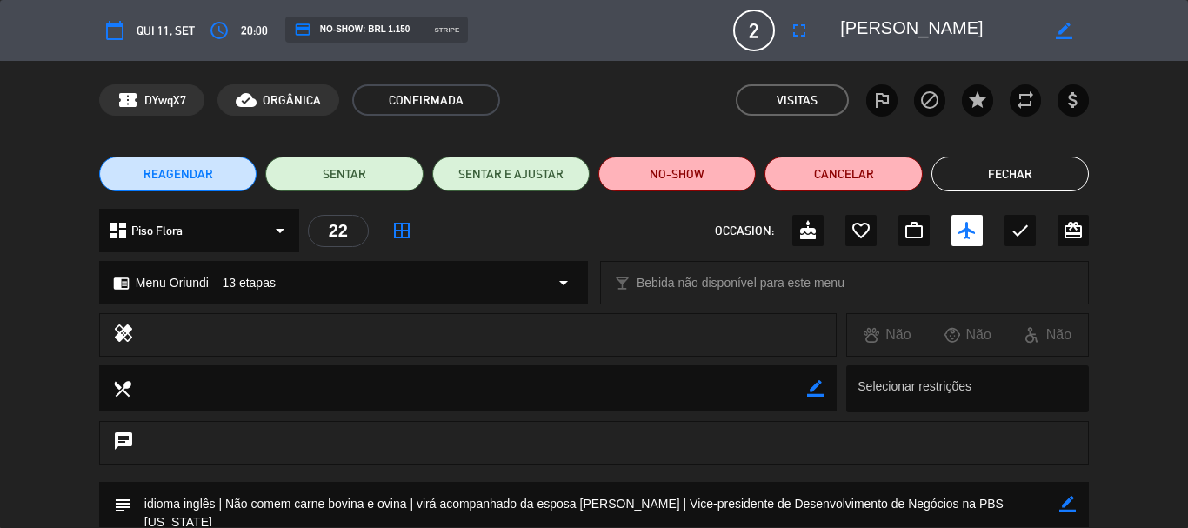
click at [995, 176] on button "Fechar" at bounding box center [1009, 174] width 157 height 35
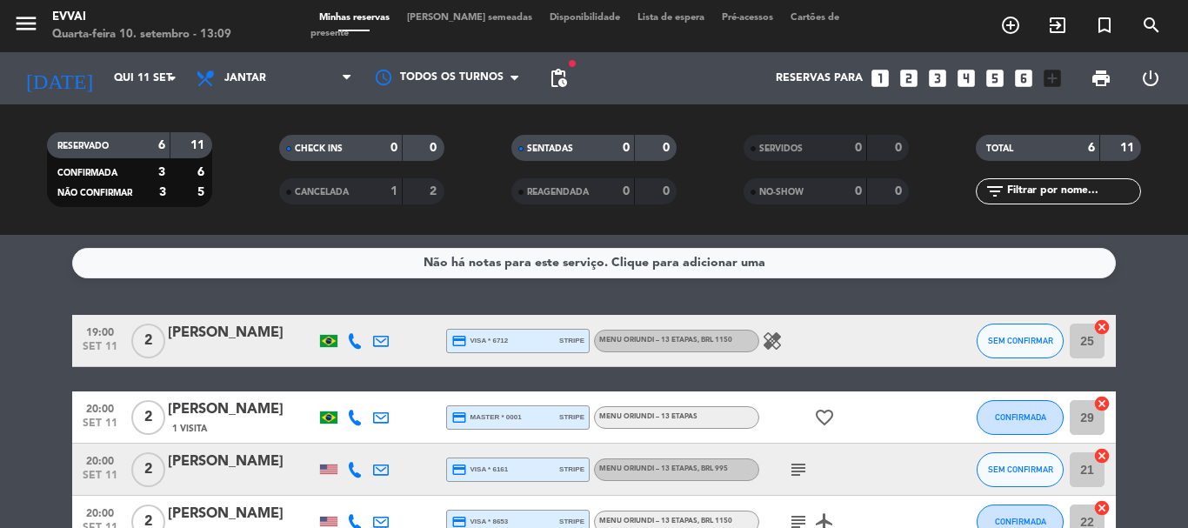
click at [211, 329] on div "[PERSON_NAME]" at bounding box center [242, 333] width 148 height 23
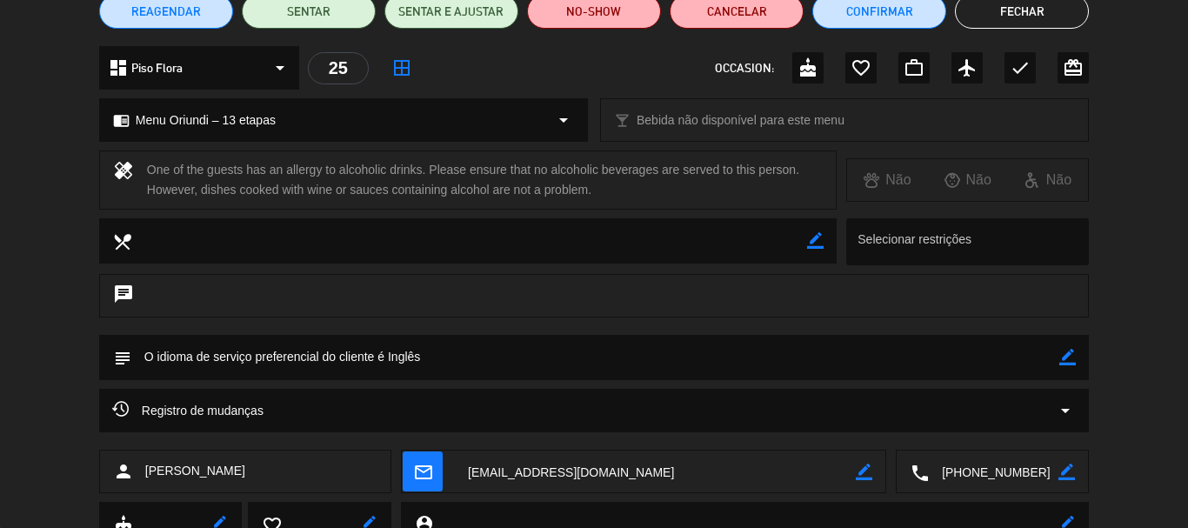
scroll to position [174, 0]
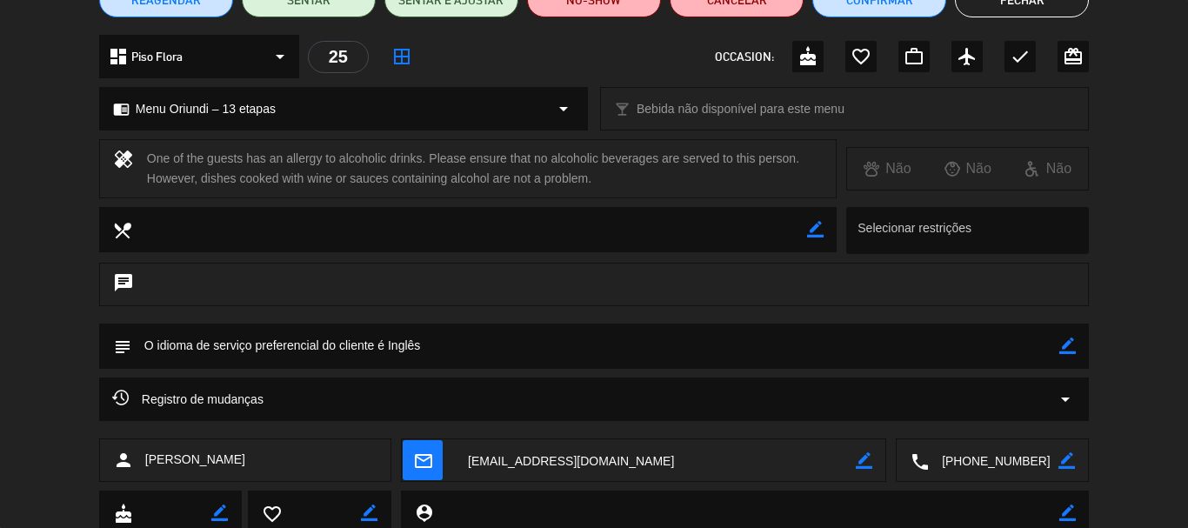
click at [1075, 348] on icon "border_color" at bounding box center [1067, 345] width 17 height 17
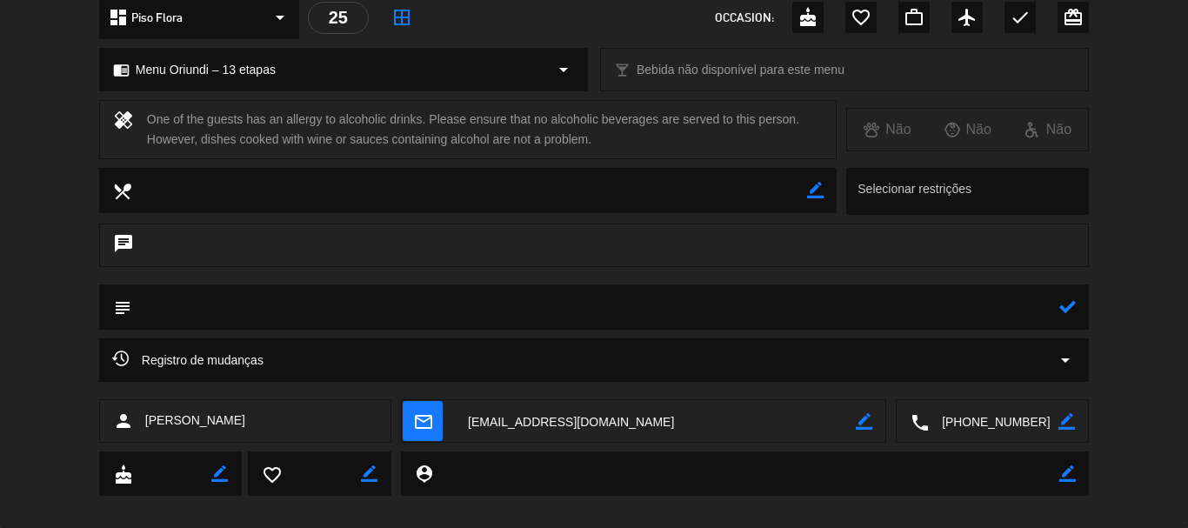
scroll to position [233, 0]
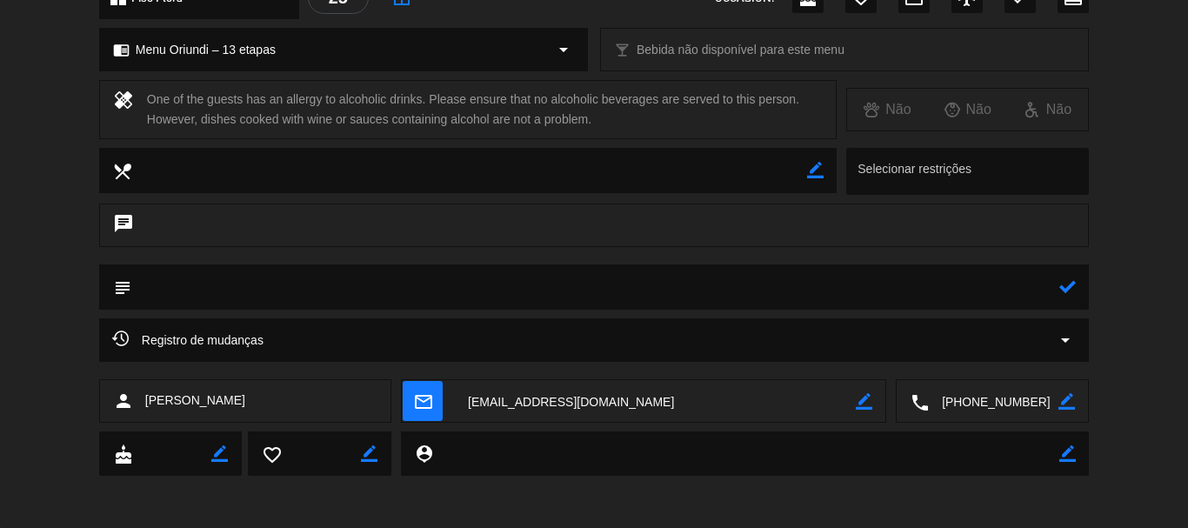
click at [605, 273] on textarea at bounding box center [595, 286] width 928 height 44
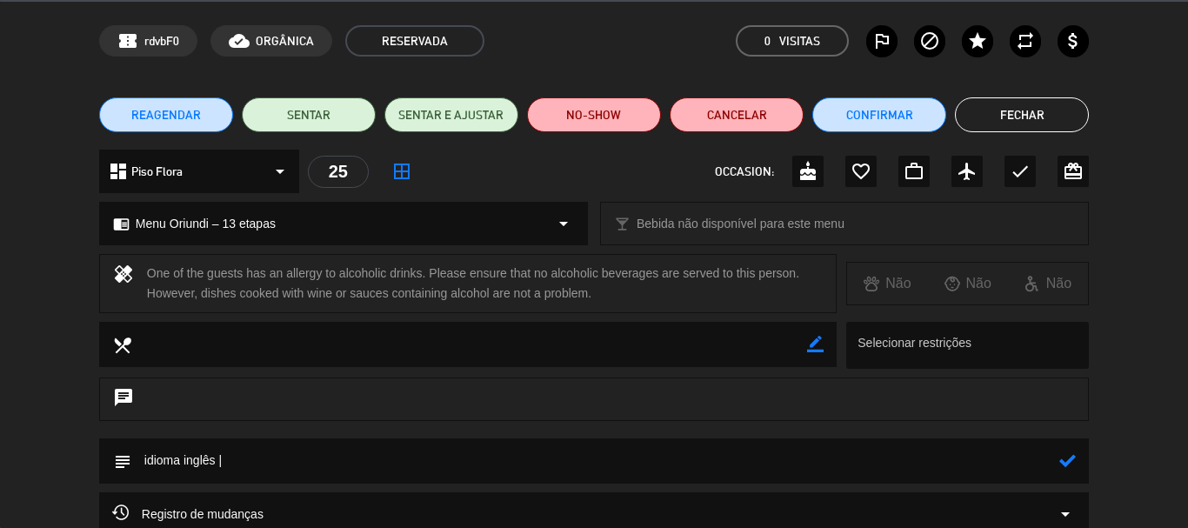
scroll to position [87, 0]
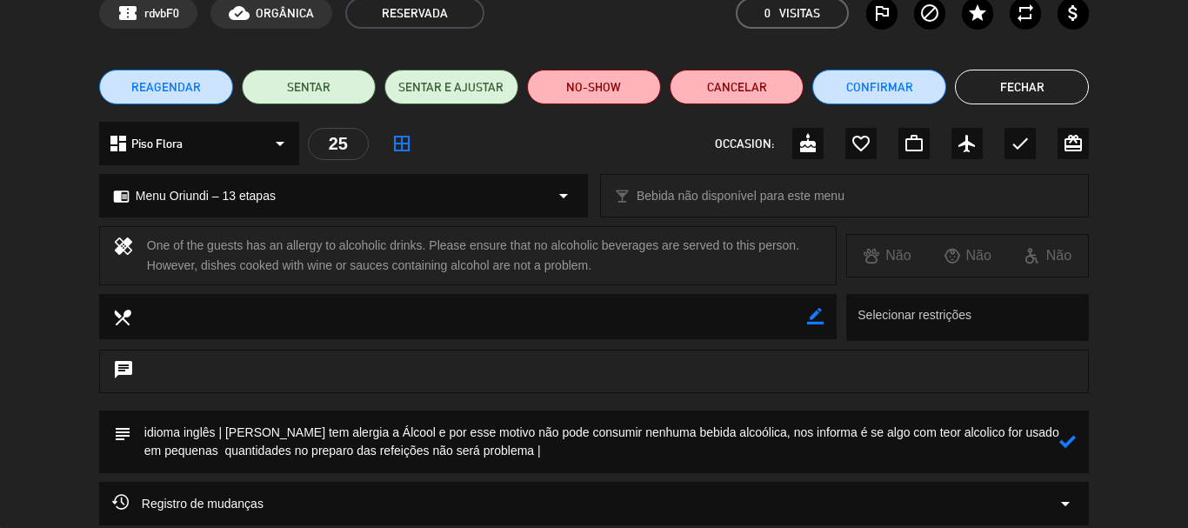
click at [790, 429] on textarea at bounding box center [595, 441] width 928 height 63
click at [669, 461] on textarea at bounding box center [595, 441] width 928 height 63
type textarea "idioma inglês | [PERSON_NAME] tem alergia a Álcool e por esse motivo não pode c…"
click at [1069, 449] on icon at bounding box center [1067, 441] width 17 height 17
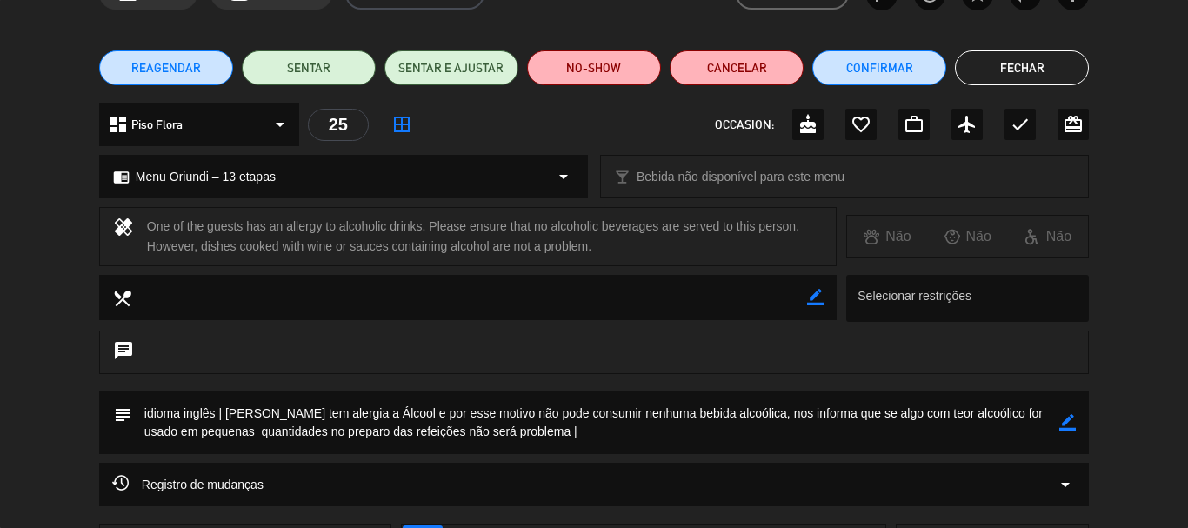
scroll to position [174, 0]
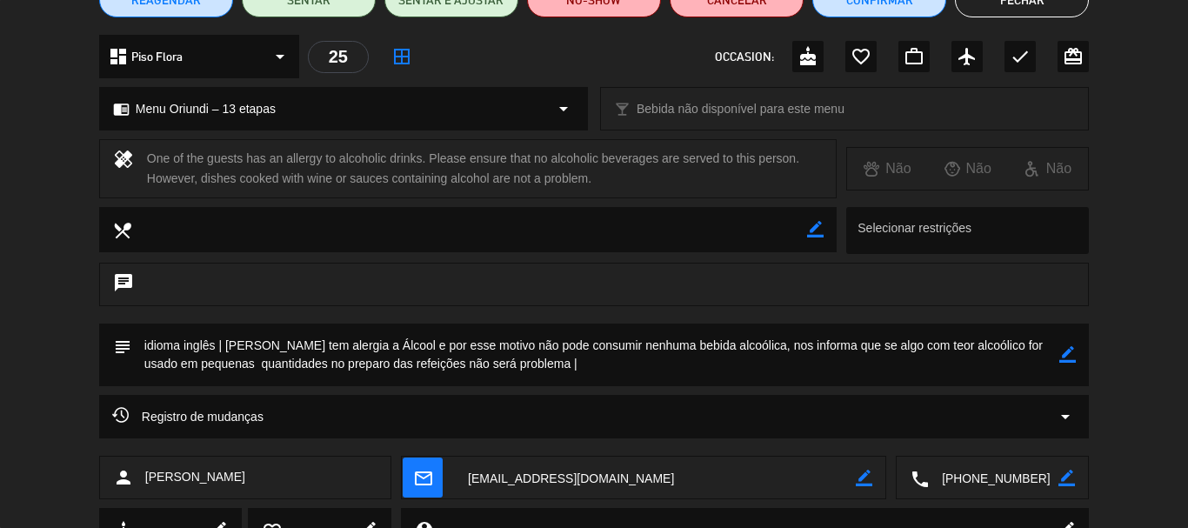
click at [611, 360] on textarea at bounding box center [595, 354] width 928 height 63
click at [592, 363] on textarea at bounding box center [595, 354] width 928 height 63
click at [1068, 349] on icon "border_color" at bounding box center [1067, 354] width 17 height 17
paste textarea "Mr. Gao"
click at [1068, 355] on icon at bounding box center [1067, 354] width 17 height 17
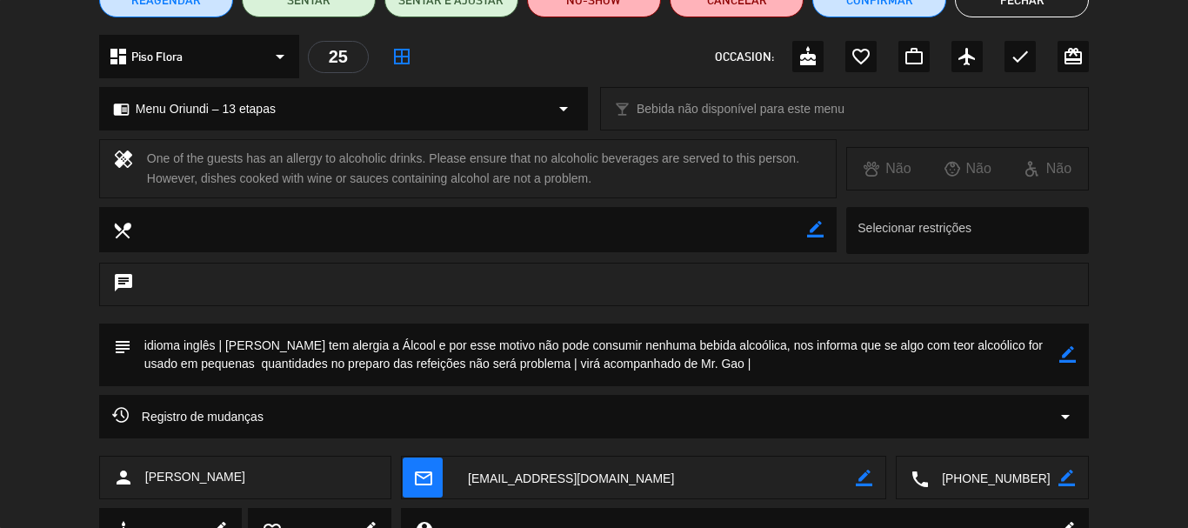
scroll to position [0, 0]
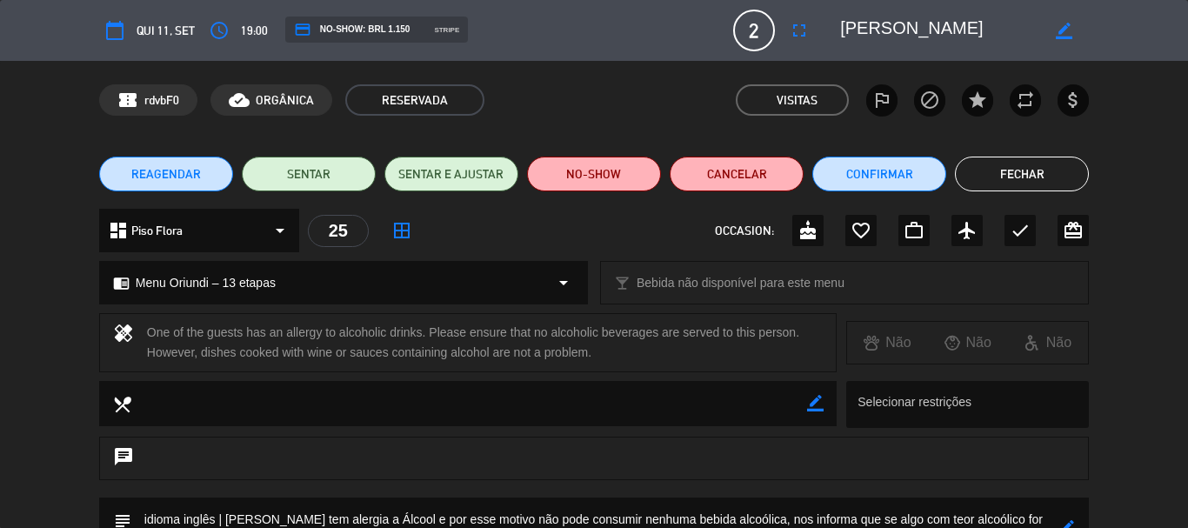
click at [847, 19] on textarea at bounding box center [939, 30] width 199 height 31
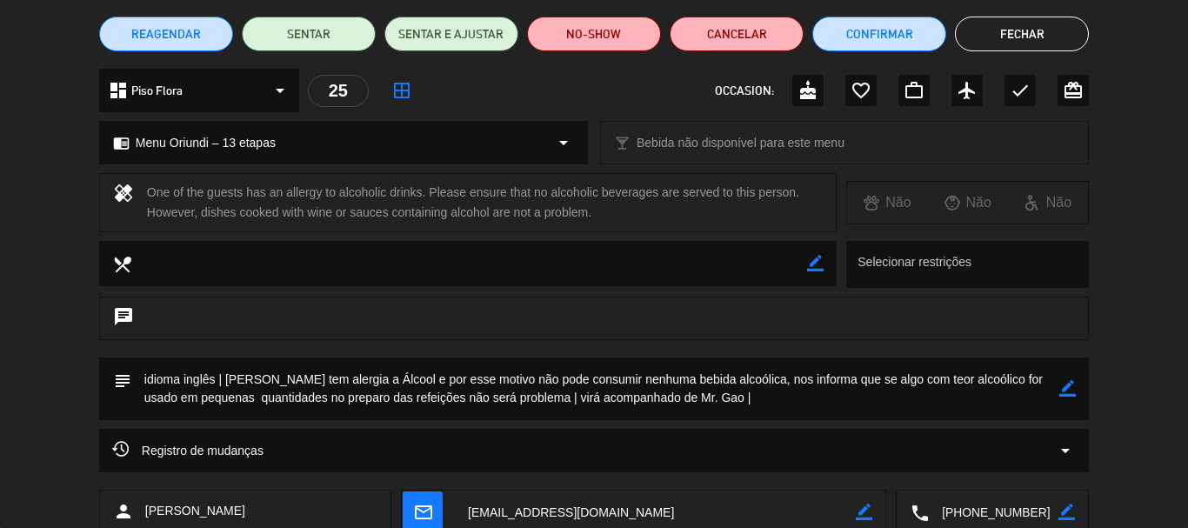
scroll to position [250, 0]
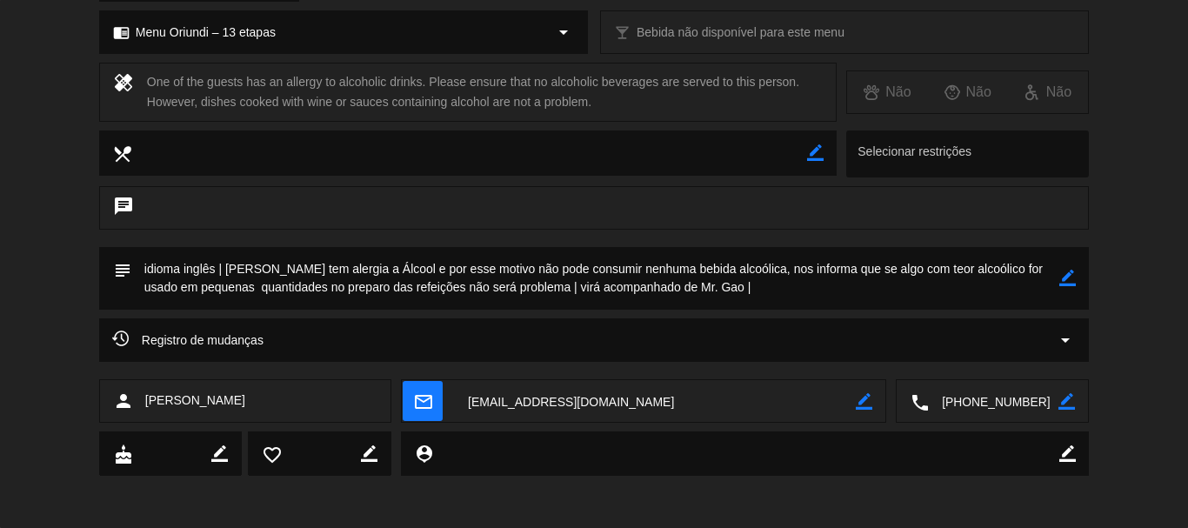
click at [1069, 280] on icon "border_color" at bounding box center [1067, 278] width 17 height 17
click at [970, 291] on textarea at bounding box center [595, 278] width 928 height 63
click at [618, 285] on textarea at bounding box center [595, 278] width 928 height 63
click at [1074, 287] on div at bounding box center [1067, 278] width 17 height 63
click at [1066, 284] on icon at bounding box center [1067, 278] width 17 height 17
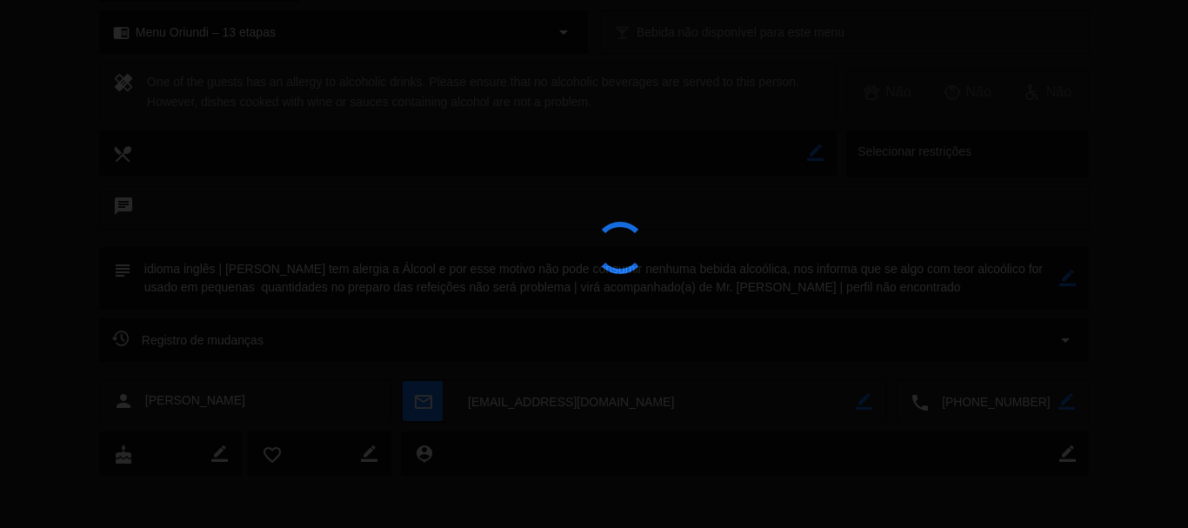
type textarea "idioma inglês | [PERSON_NAME] tem alergia a Álcool e por esse motivo não pode c…"
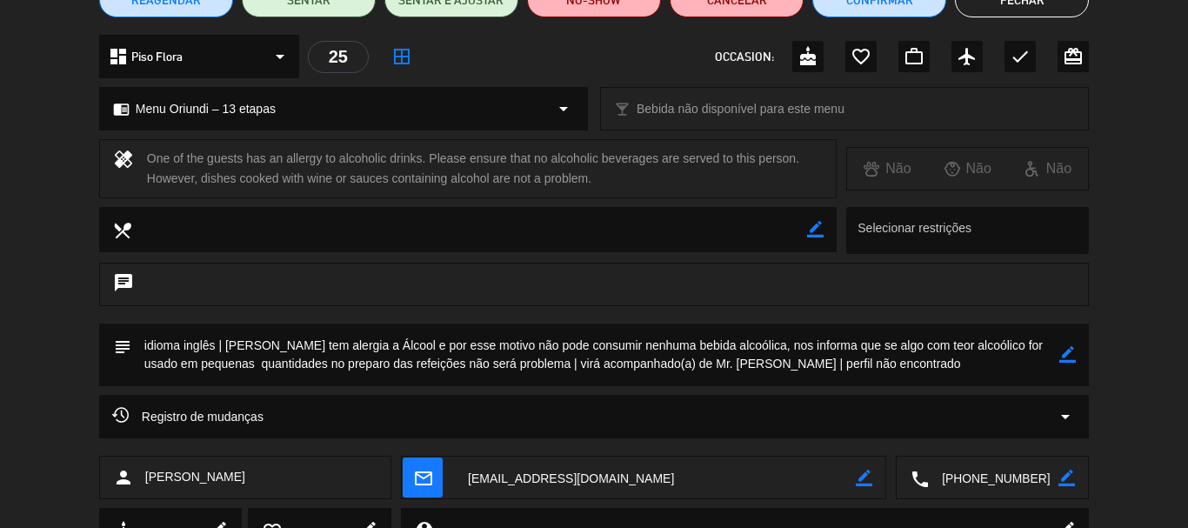
scroll to position [0, 0]
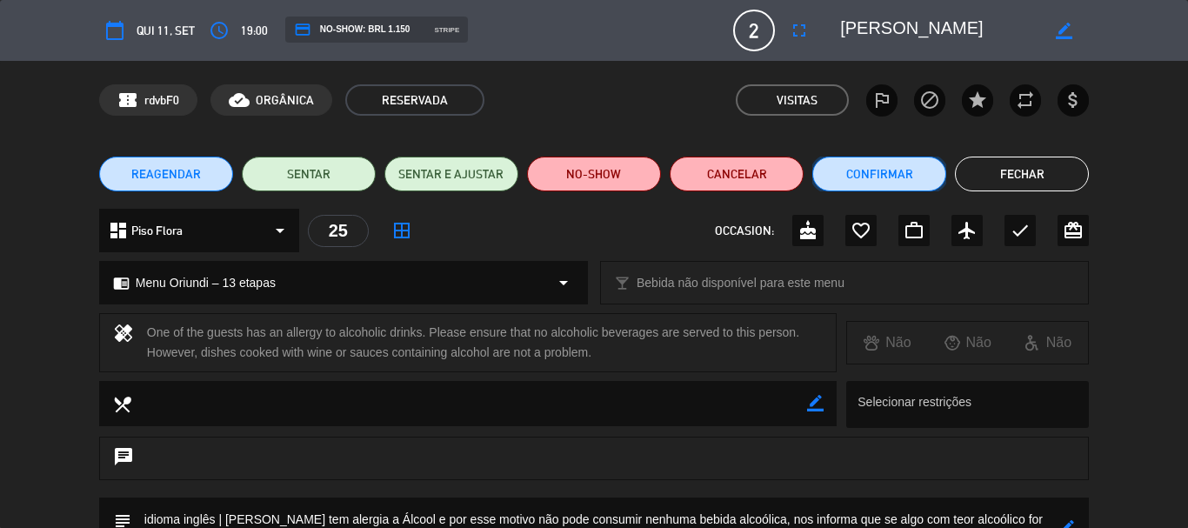
click at [869, 171] on button "Confirmar" at bounding box center [879, 174] width 134 height 35
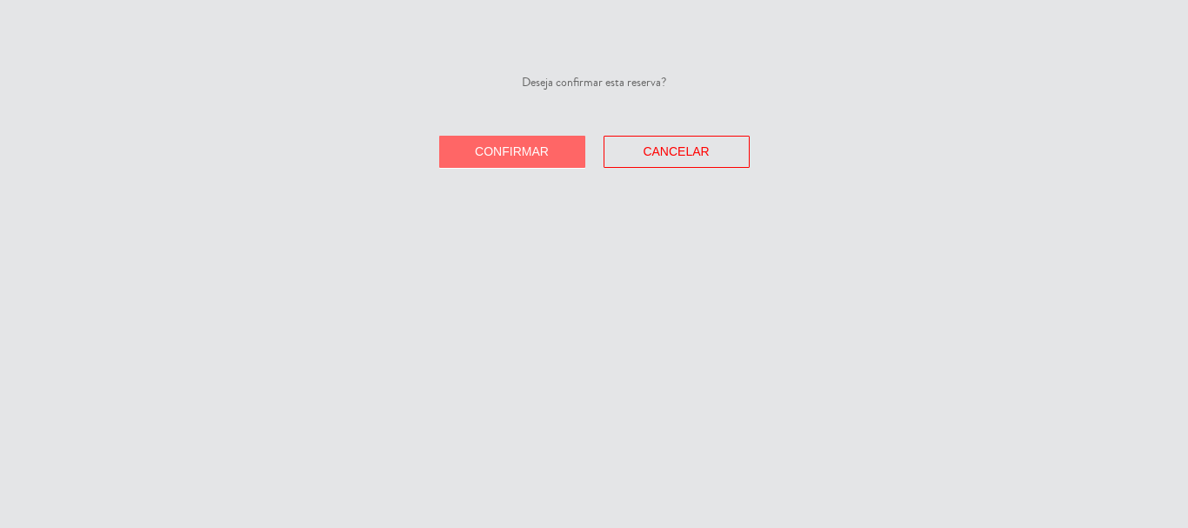
click at [552, 153] on button "Confirmar" at bounding box center [512, 152] width 146 height 32
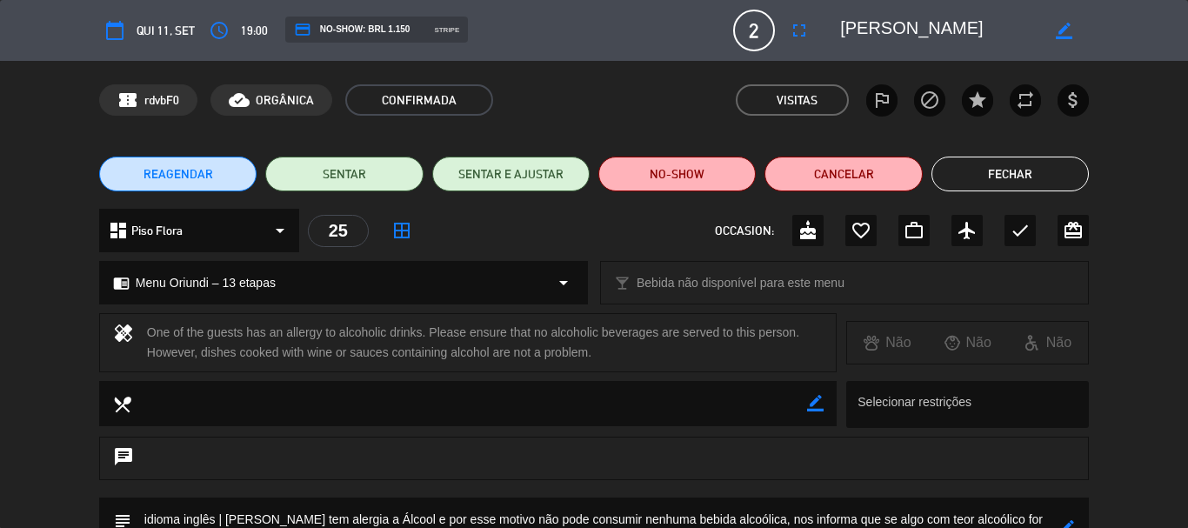
click at [1070, 174] on button "Fechar" at bounding box center [1009, 174] width 157 height 35
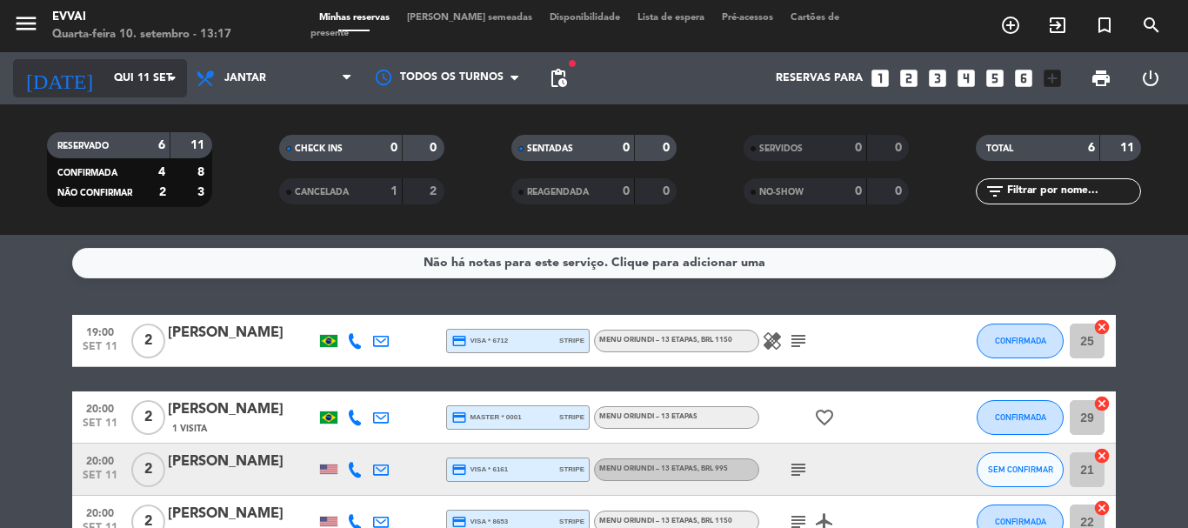
click at [110, 70] on input "Qui 11 set" at bounding box center [178, 78] width 147 height 30
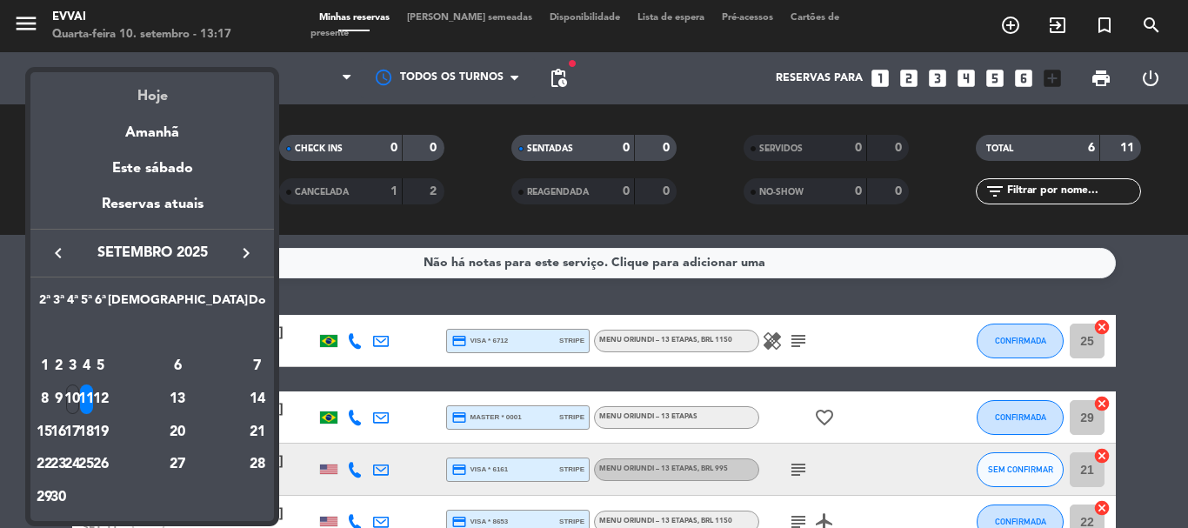
click at [137, 93] on div "Hoje" at bounding box center [151, 90] width 243 height 36
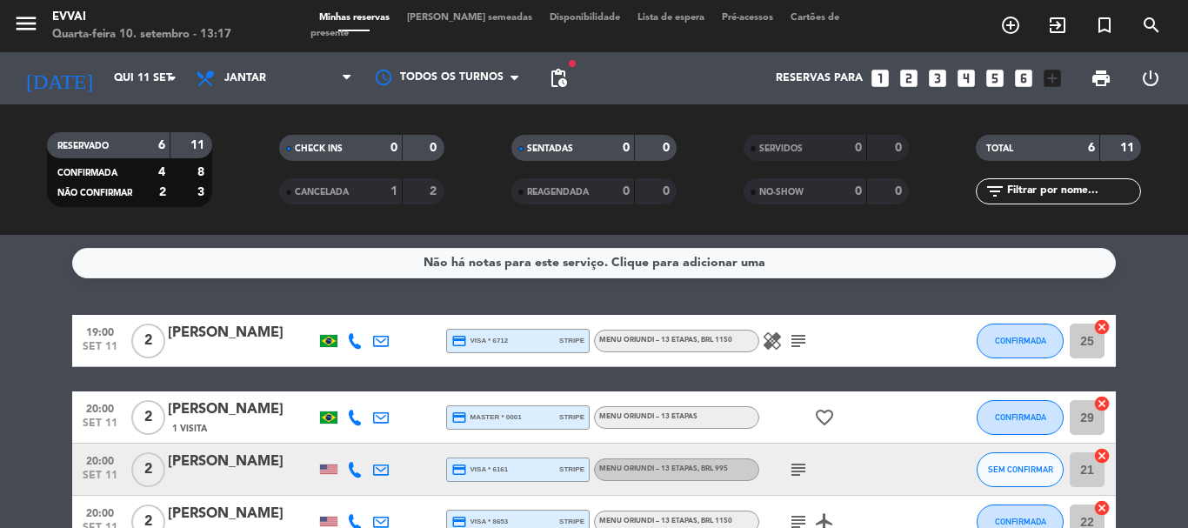
type input "Qua 10 set"
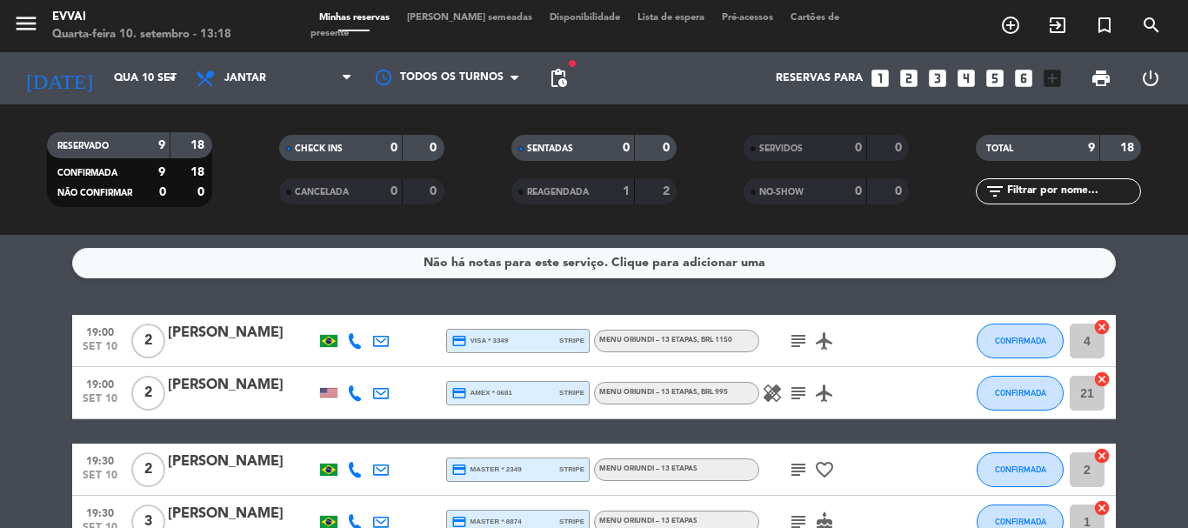
click at [197, 323] on div "[PERSON_NAME]" at bounding box center [242, 333] width 148 height 23
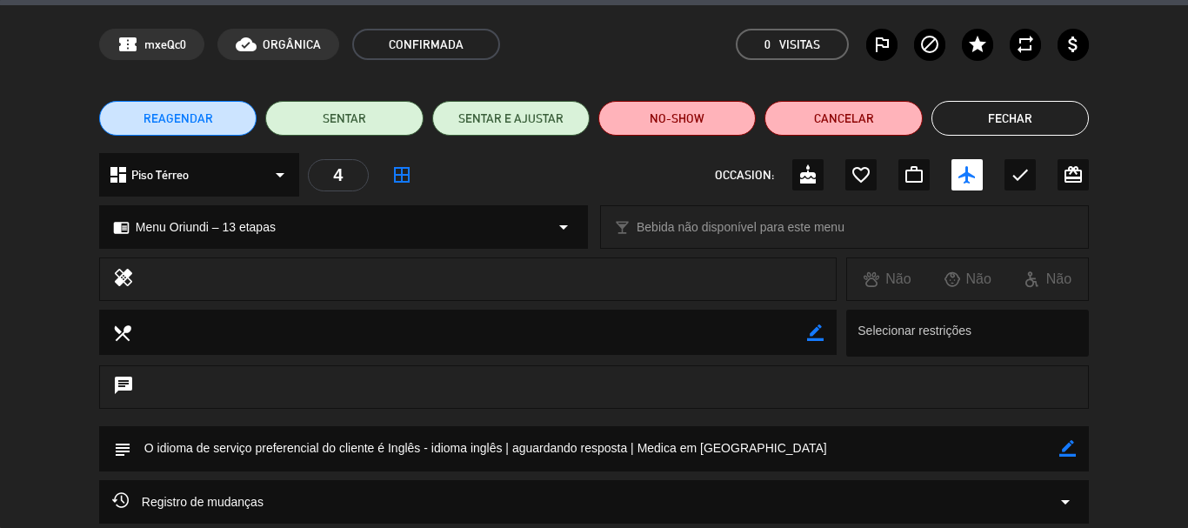
scroll to position [43, 0]
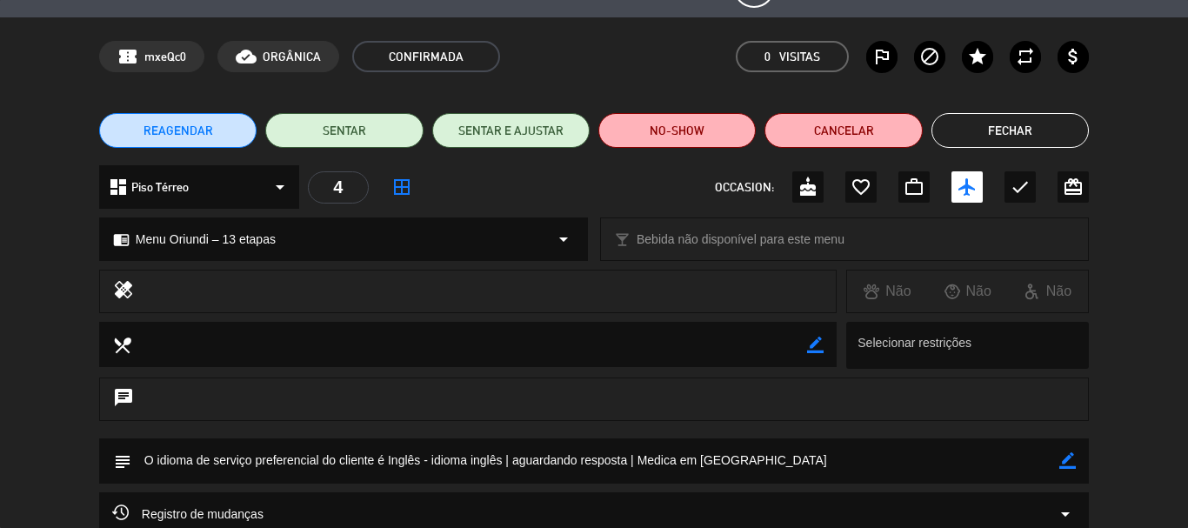
click at [990, 138] on button "Fechar" at bounding box center [1009, 130] width 157 height 35
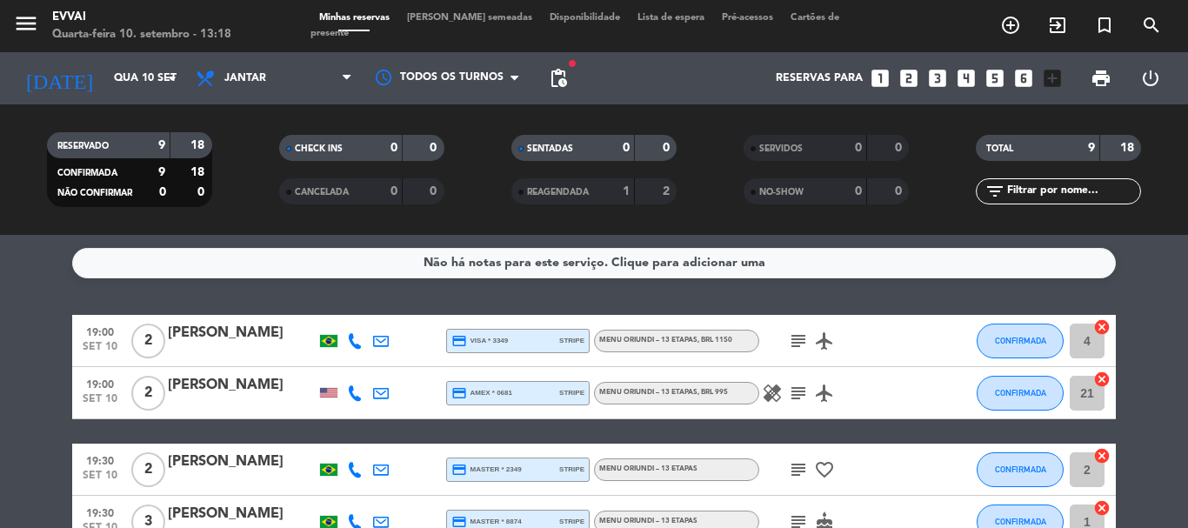
click at [223, 380] on div "[PERSON_NAME]" at bounding box center [242, 385] width 148 height 23
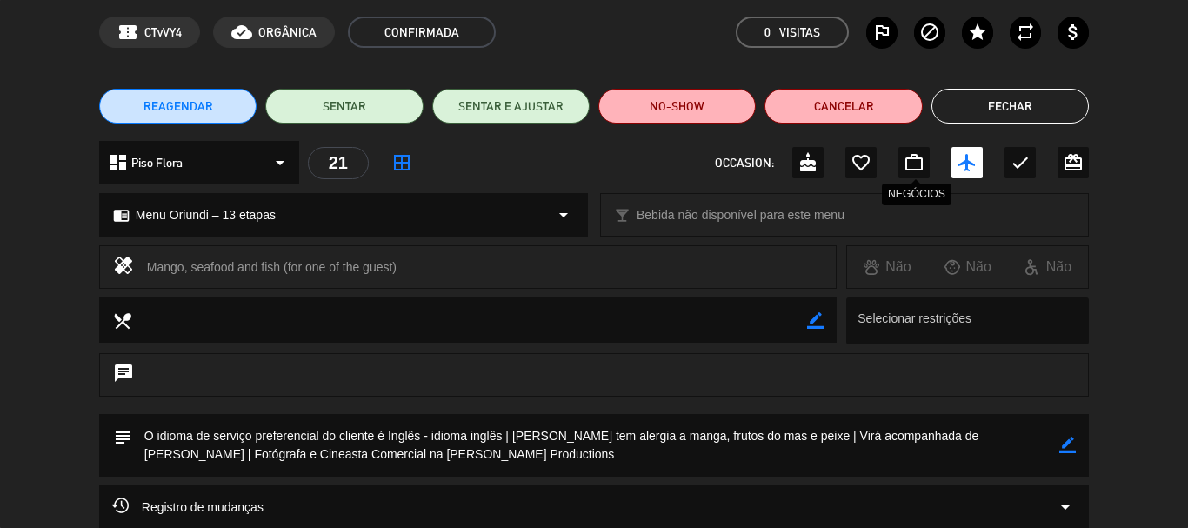
scroll to position [87, 0]
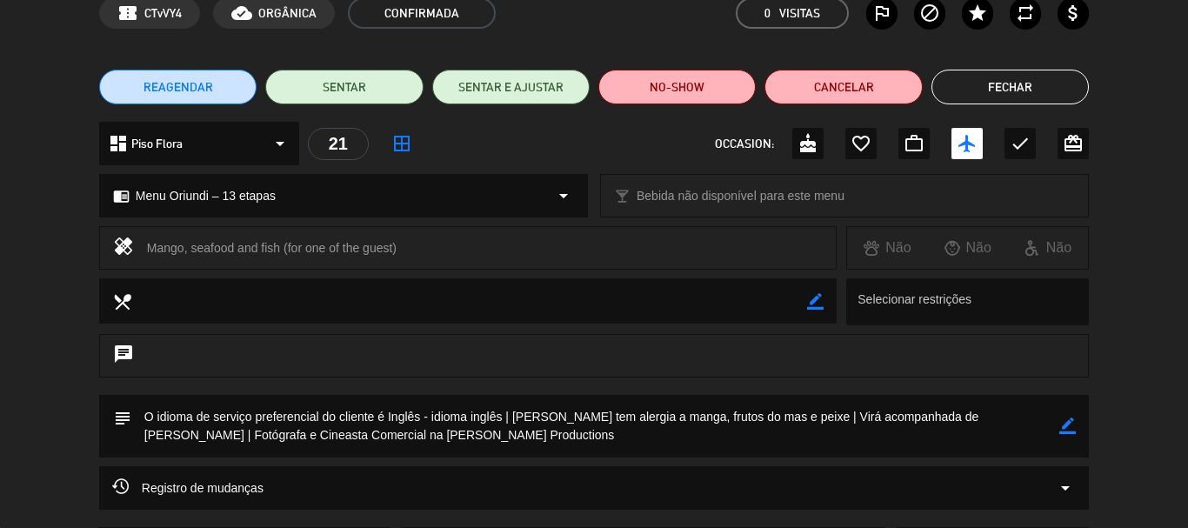
click at [1017, 80] on button "Fechar" at bounding box center [1009, 87] width 157 height 35
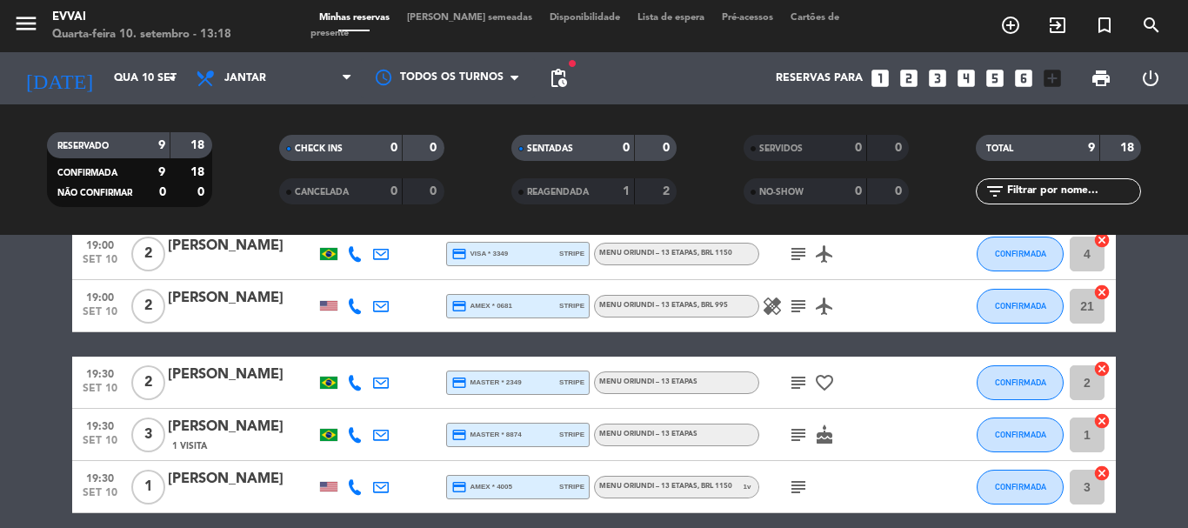
click at [208, 318] on div at bounding box center [242, 317] width 148 height 14
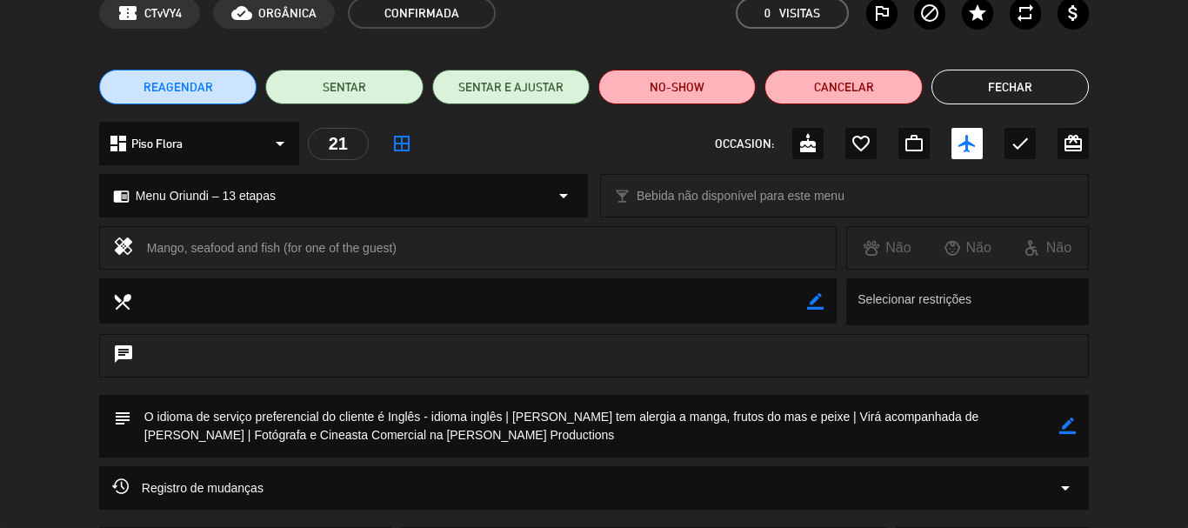
click at [964, 87] on button "Fechar" at bounding box center [1009, 87] width 157 height 35
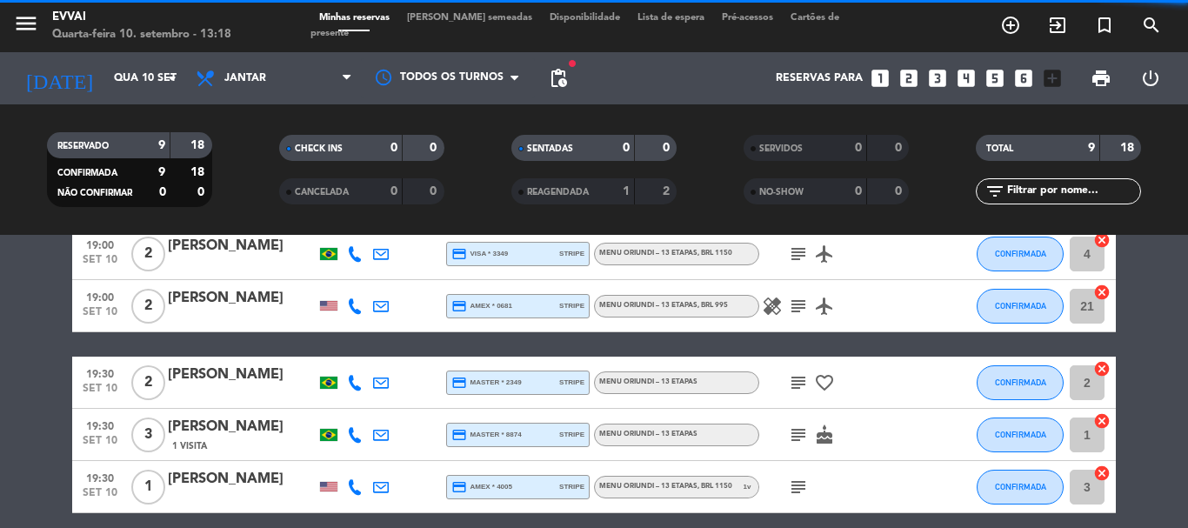
click at [199, 376] on div "[PERSON_NAME]" at bounding box center [242, 374] width 148 height 23
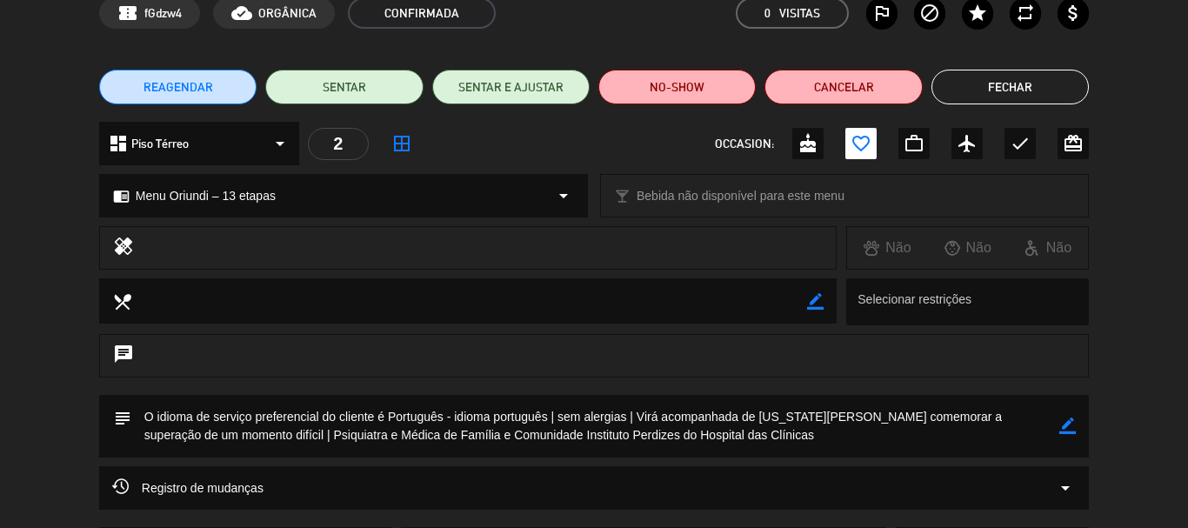
click at [997, 99] on button "Fechar" at bounding box center [1009, 87] width 157 height 35
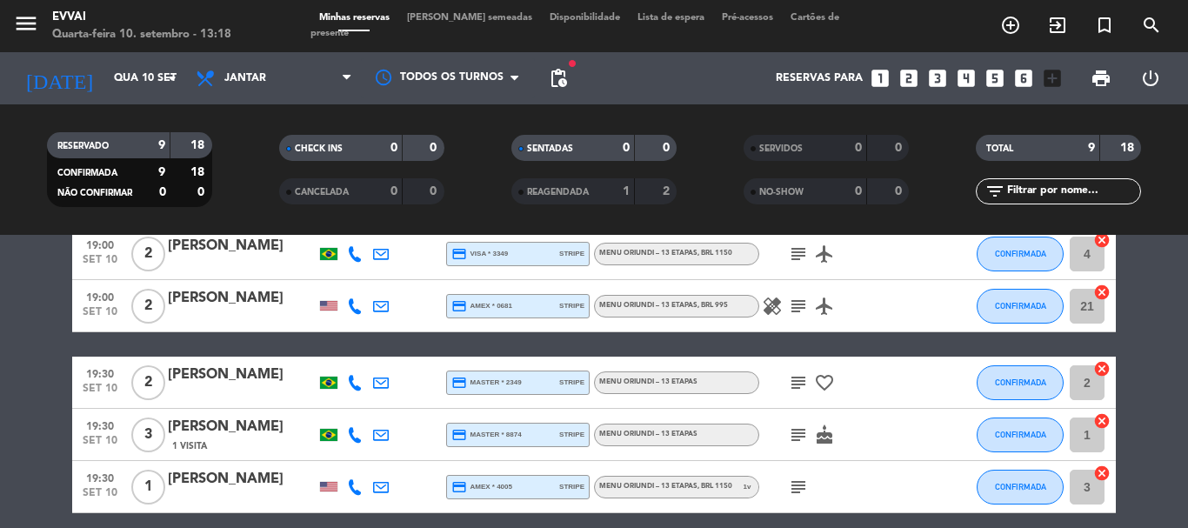
click at [228, 379] on div "[PERSON_NAME]" at bounding box center [242, 374] width 148 height 23
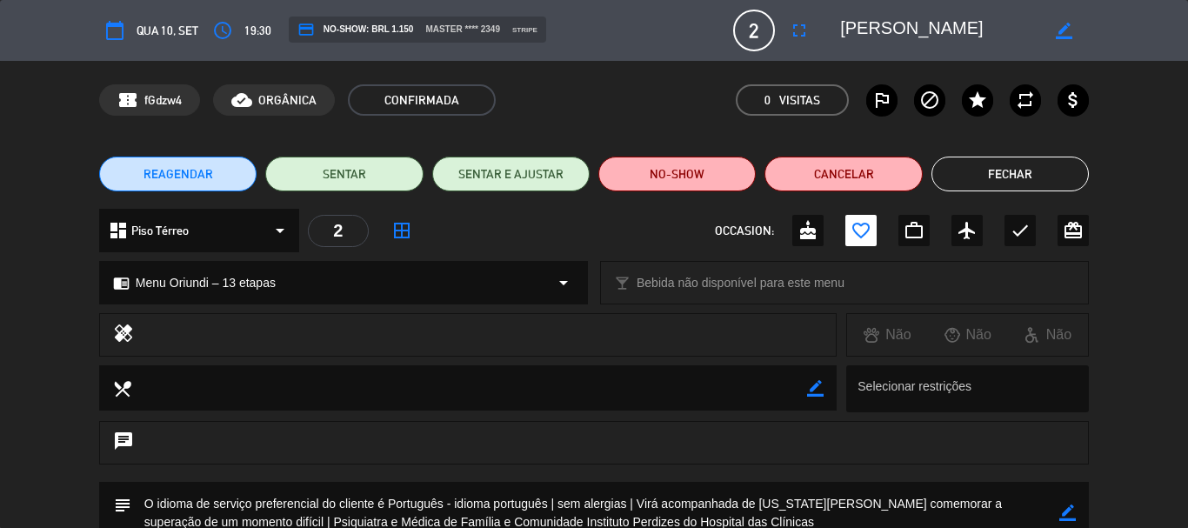
click at [1022, 168] on button "Fechar" at bounding box center [1009, 174] width 157 height 35
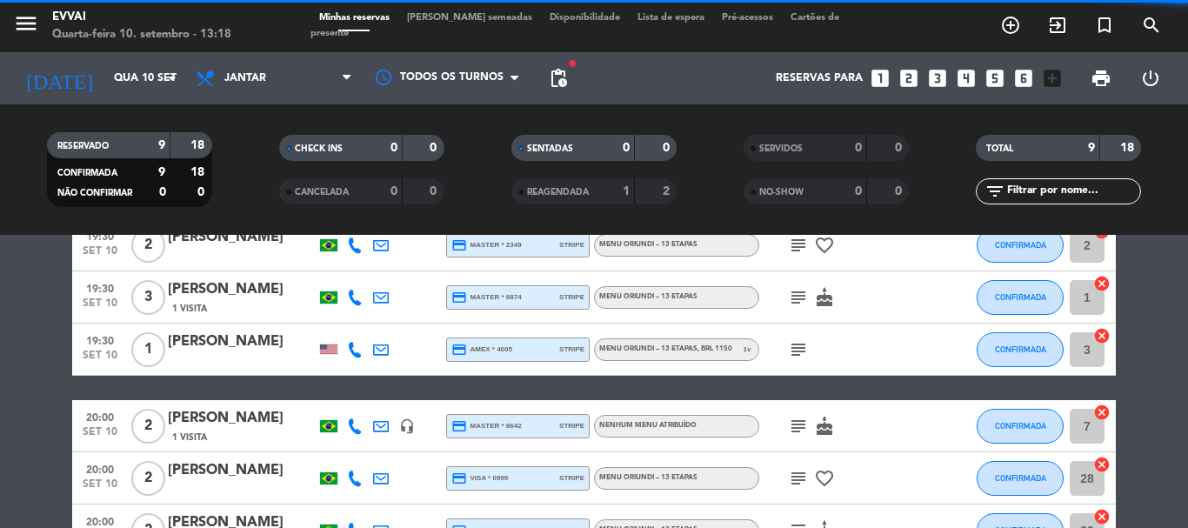
scroll to position [261, 0]
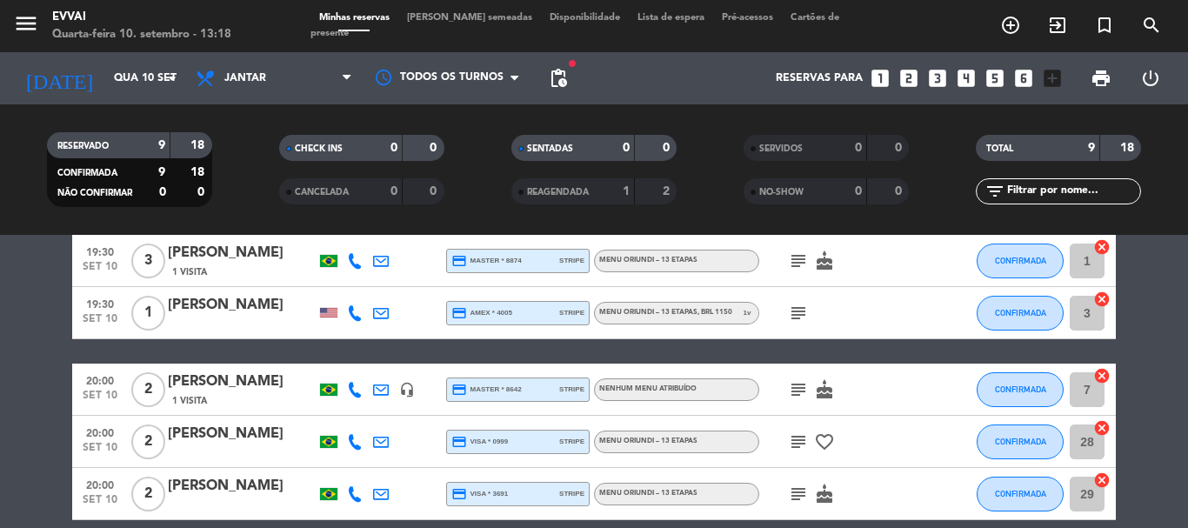
click at [241, 249] on div "[PERSON_NAME]" at bounding box center [242, 253] width 148 height 23
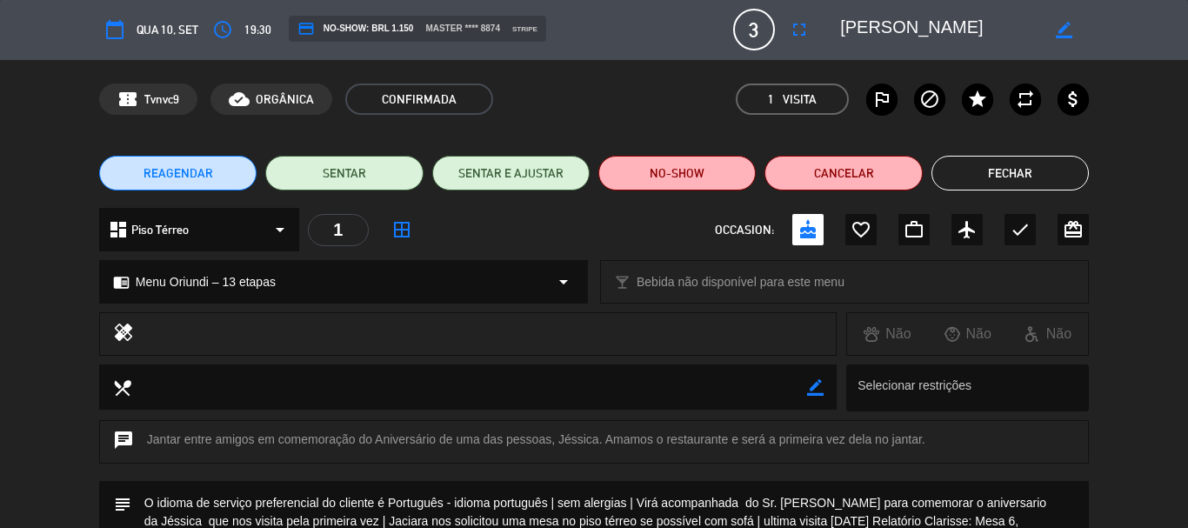
scroll to position [0, 0]
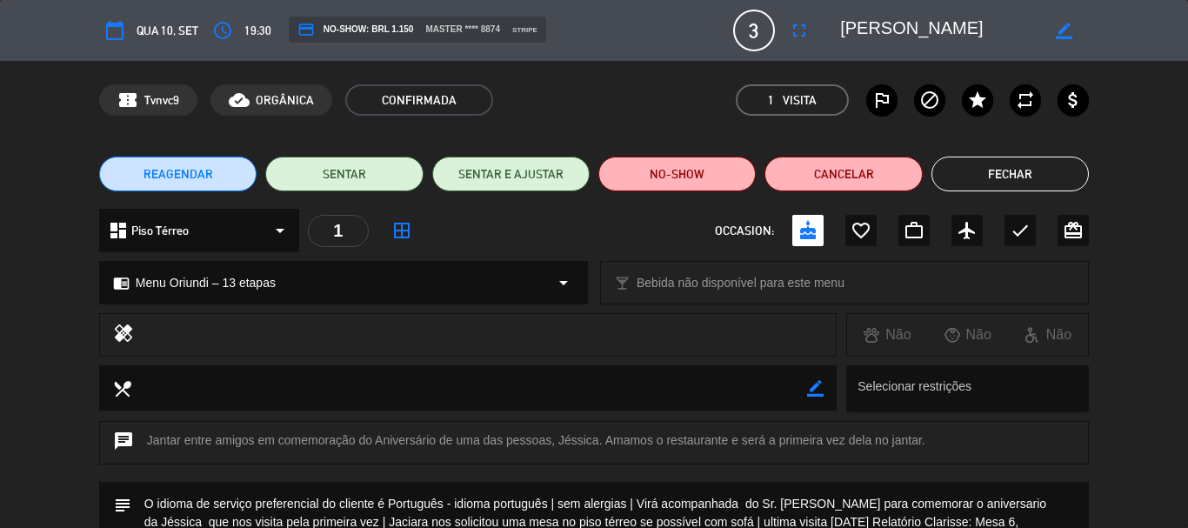
click at [1007, 170] on button "Fechar" at bounding box center [1009, 174] width 157 height 35
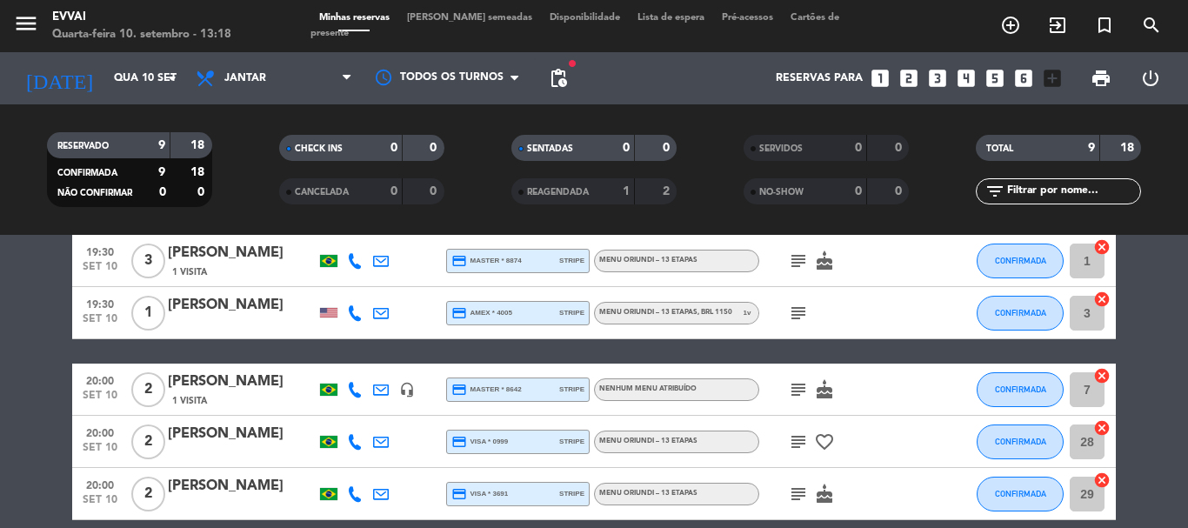
click at [250, 302] on div "[PERSON_NAME]" at bounding box center [242, 305] width 148 height 23
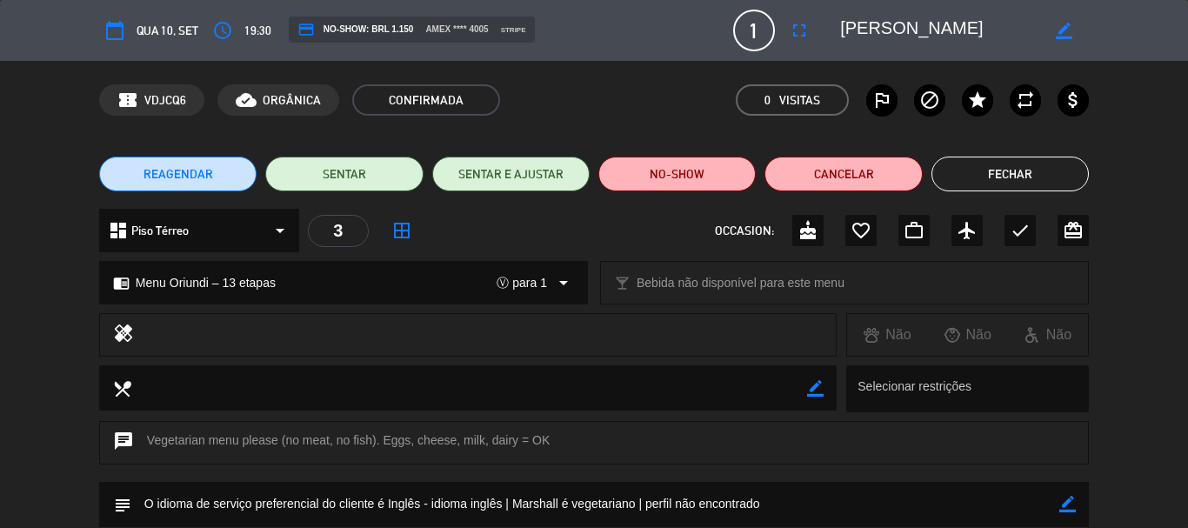
drag, startPoint x: 980, startPoint y: 174, endPoint x: 968, endPoint y: 171, distance: 12.4
click at [978, 175] on button "Fechar" at bounding box center [1009, 174] width 157 height 35
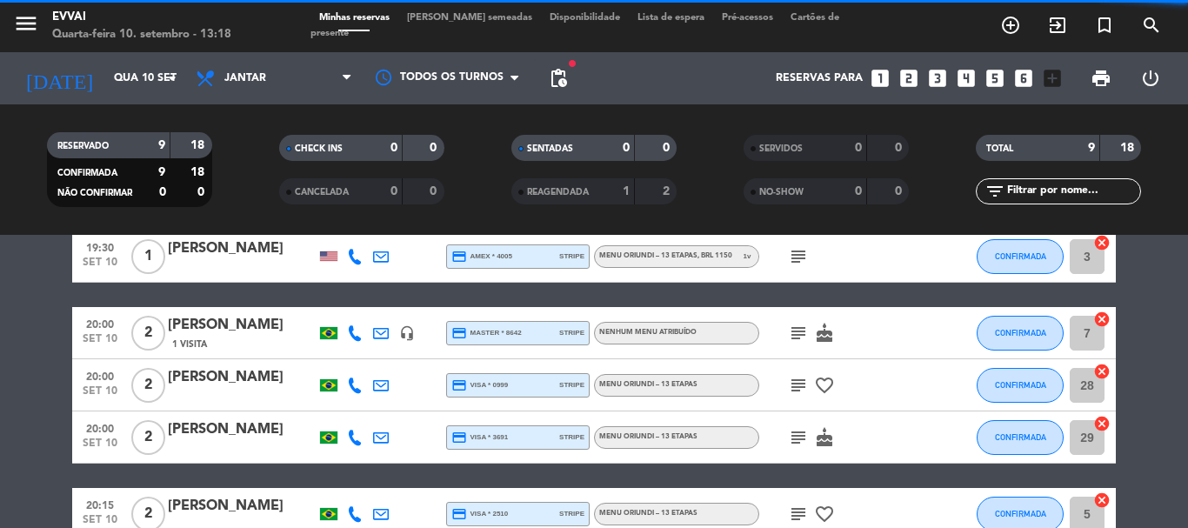
scroll to position [348, 0]
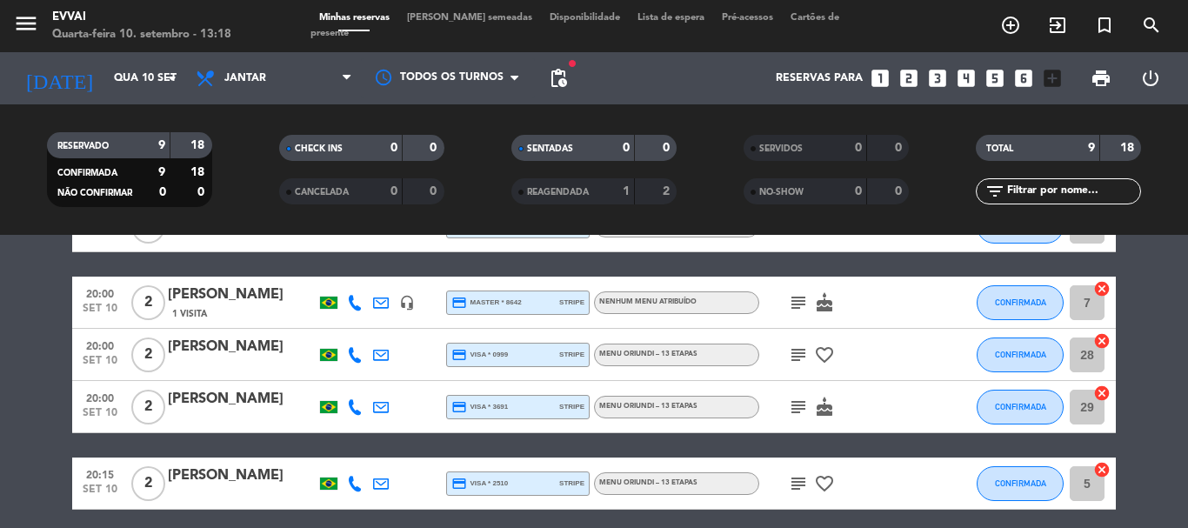
click at [205, 319] on span "1 Visita" at bounding box center [189, 314] width 35 height 14
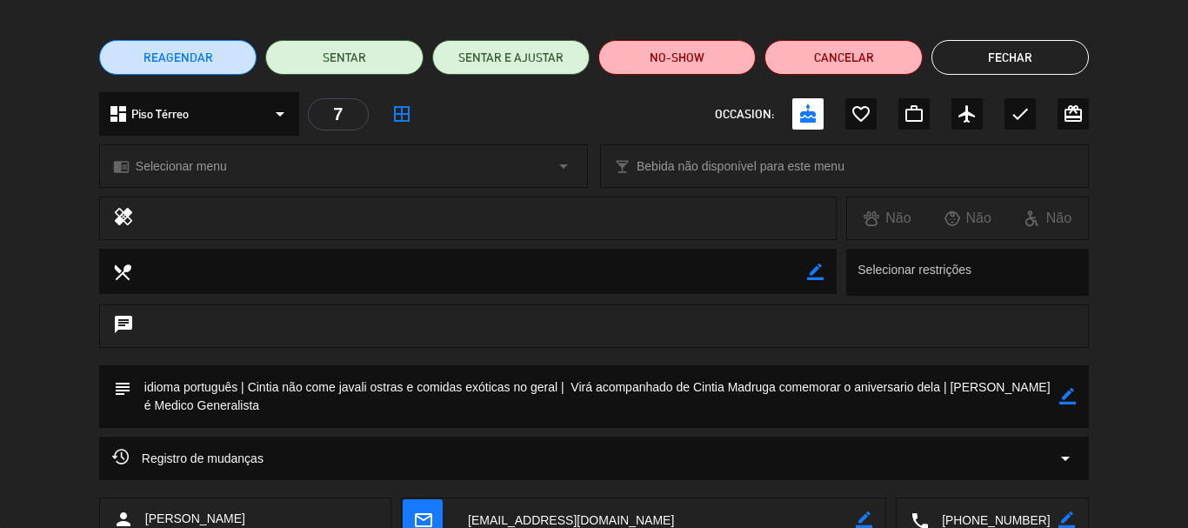
scroll to position [87, 0]
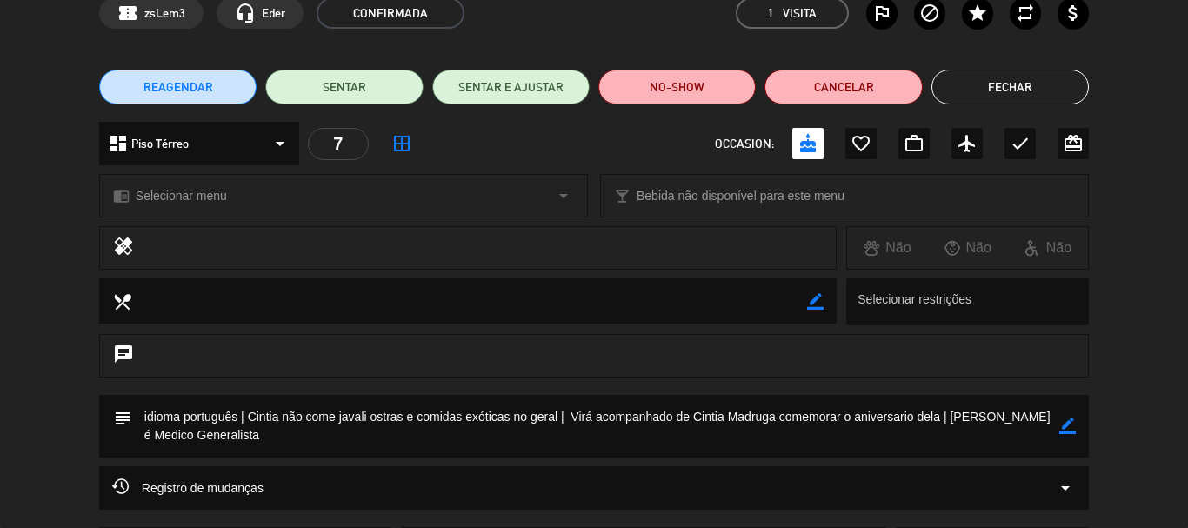
click at [958, 79] on button "Fechar" at bounding box center [1009, 87] width 157 height 35
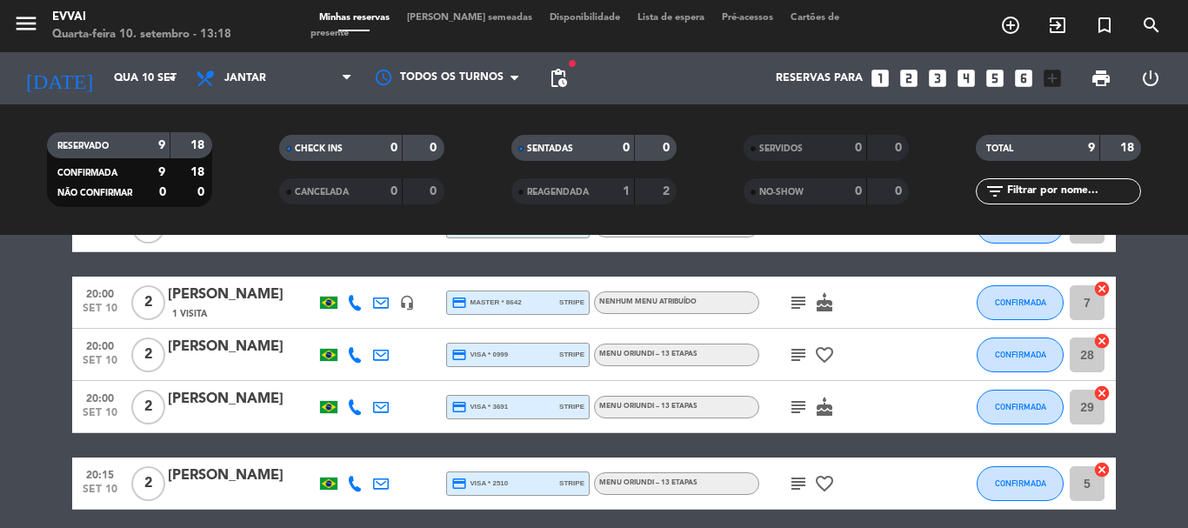
click at [215, 411] on div at bounding box center [242, 418] width 148 height 14
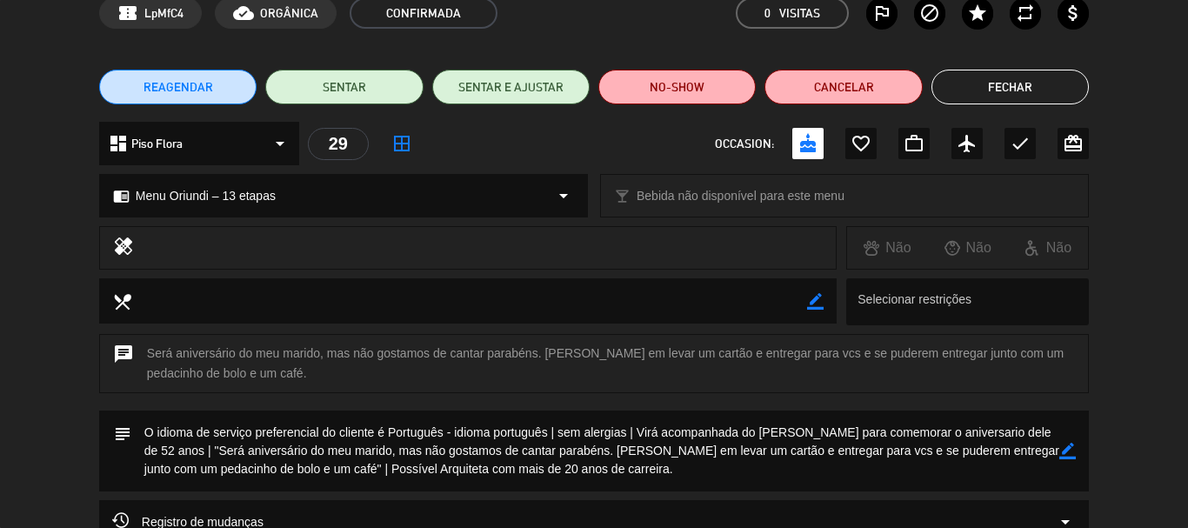
click at [988, 91] on button "Fechar" at bounding box center [1009, 87] width 157 height 35
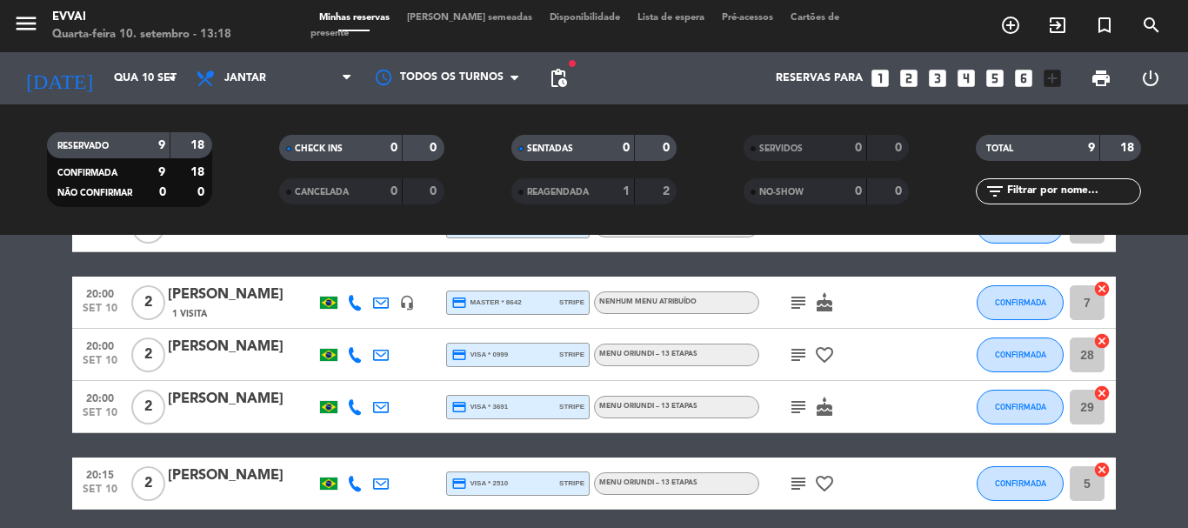
scroll to position [417, 0]
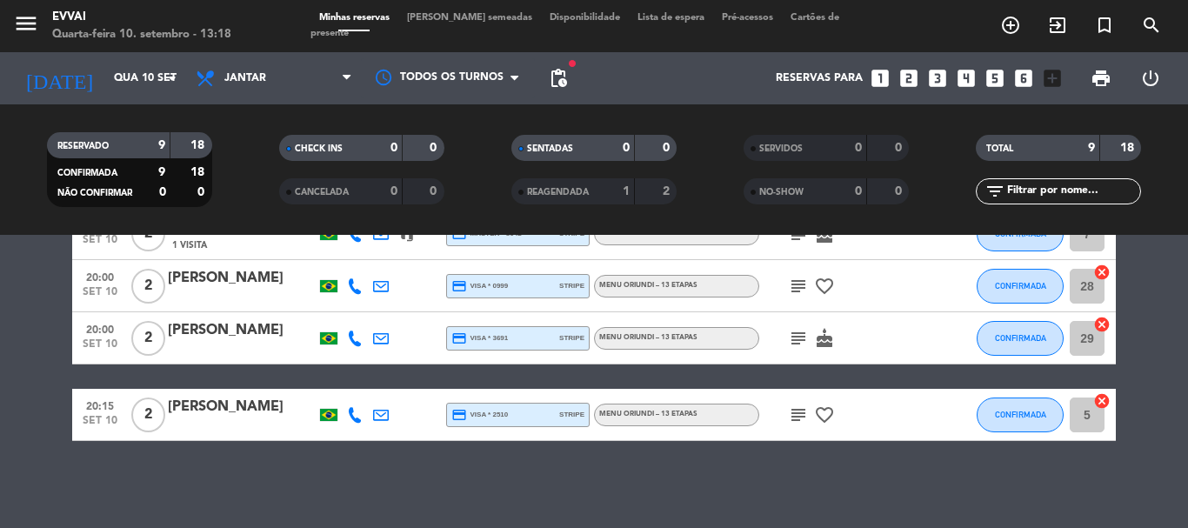
click at [190, 403] on div "[PERSON_NAME]" at bounding box center [242, 407] width 148 height 23
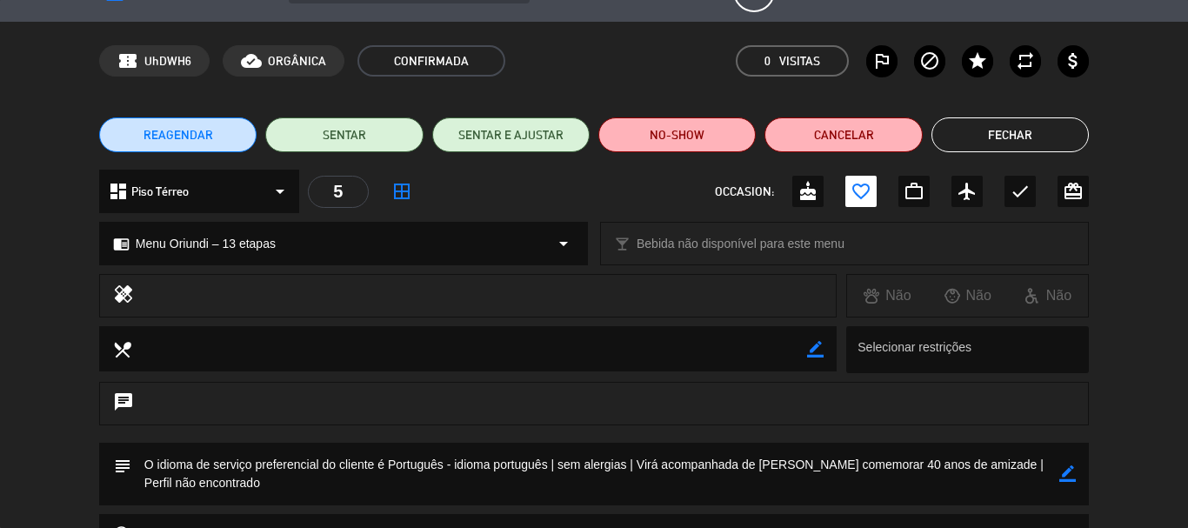
scroll to position [0, 0]
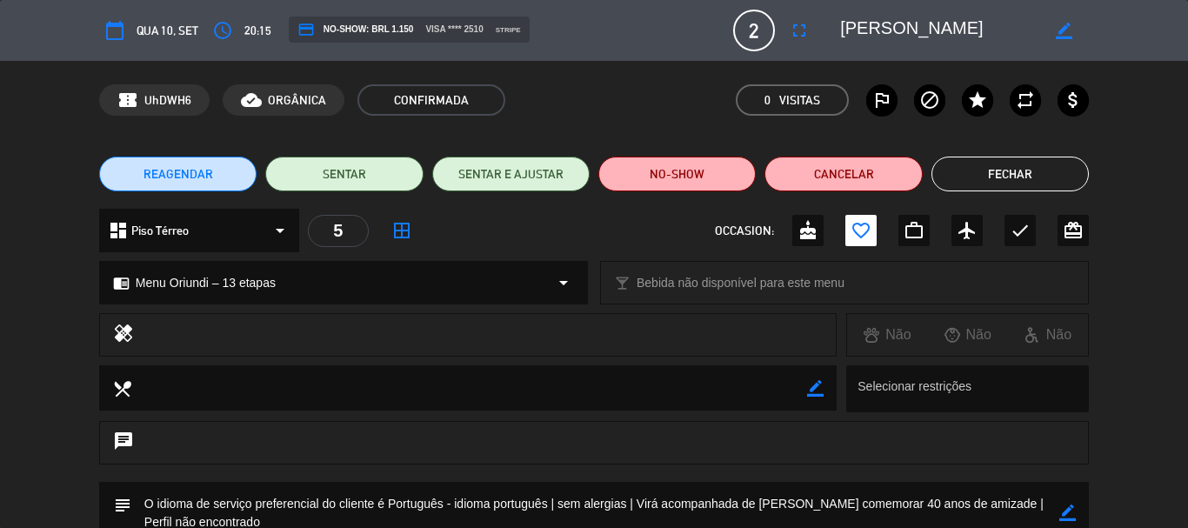
click at [975, 167] on button "Fechar" at bounding box center [1009, 174] width 157 height 35
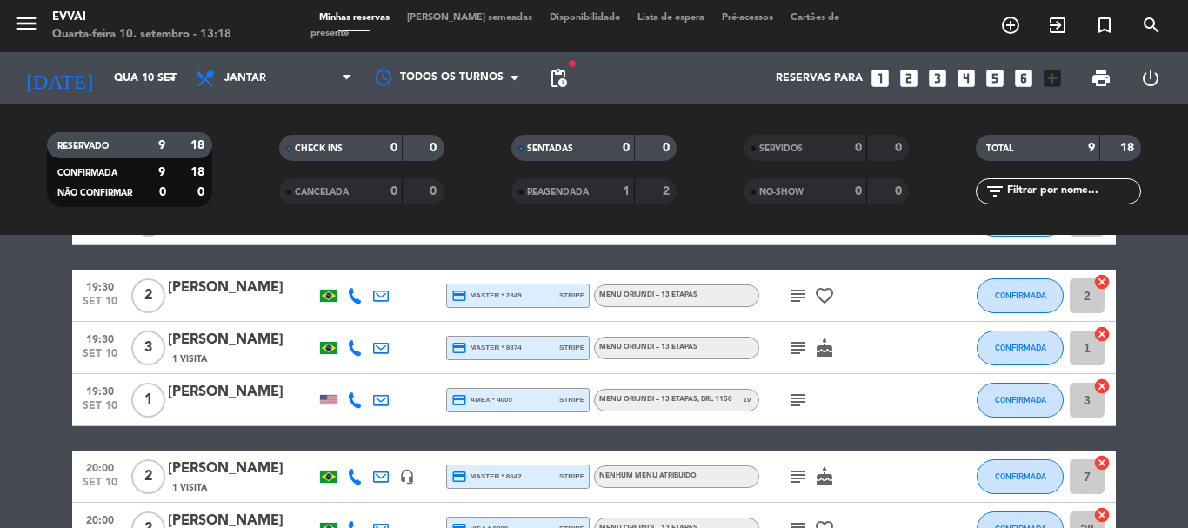
scroll to position [417, 0]
